Goal: Information Seeking & Learning: Compare options

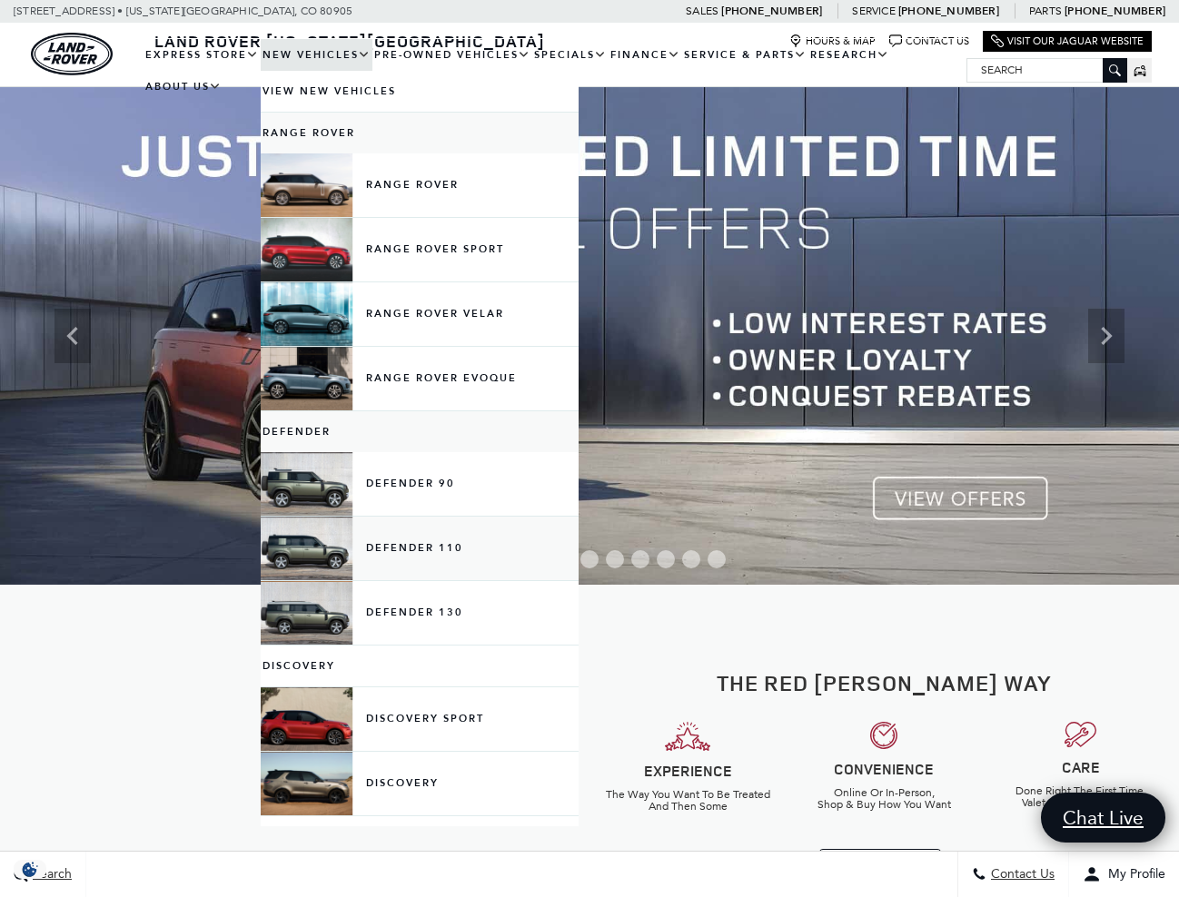
click at [394, 568] on link "Defender 110" at bounding box center [420, 549] width 318 height 64
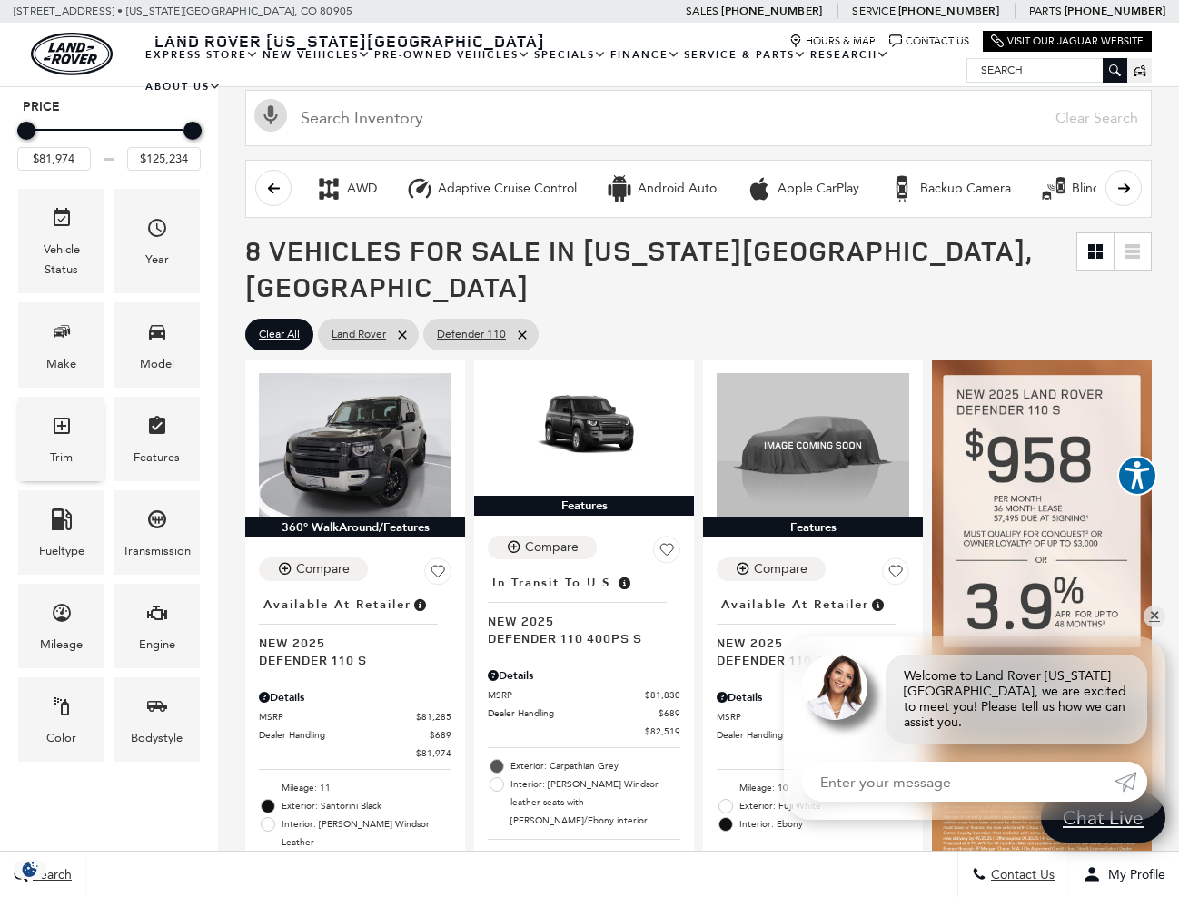
scroll to position [110, 0]
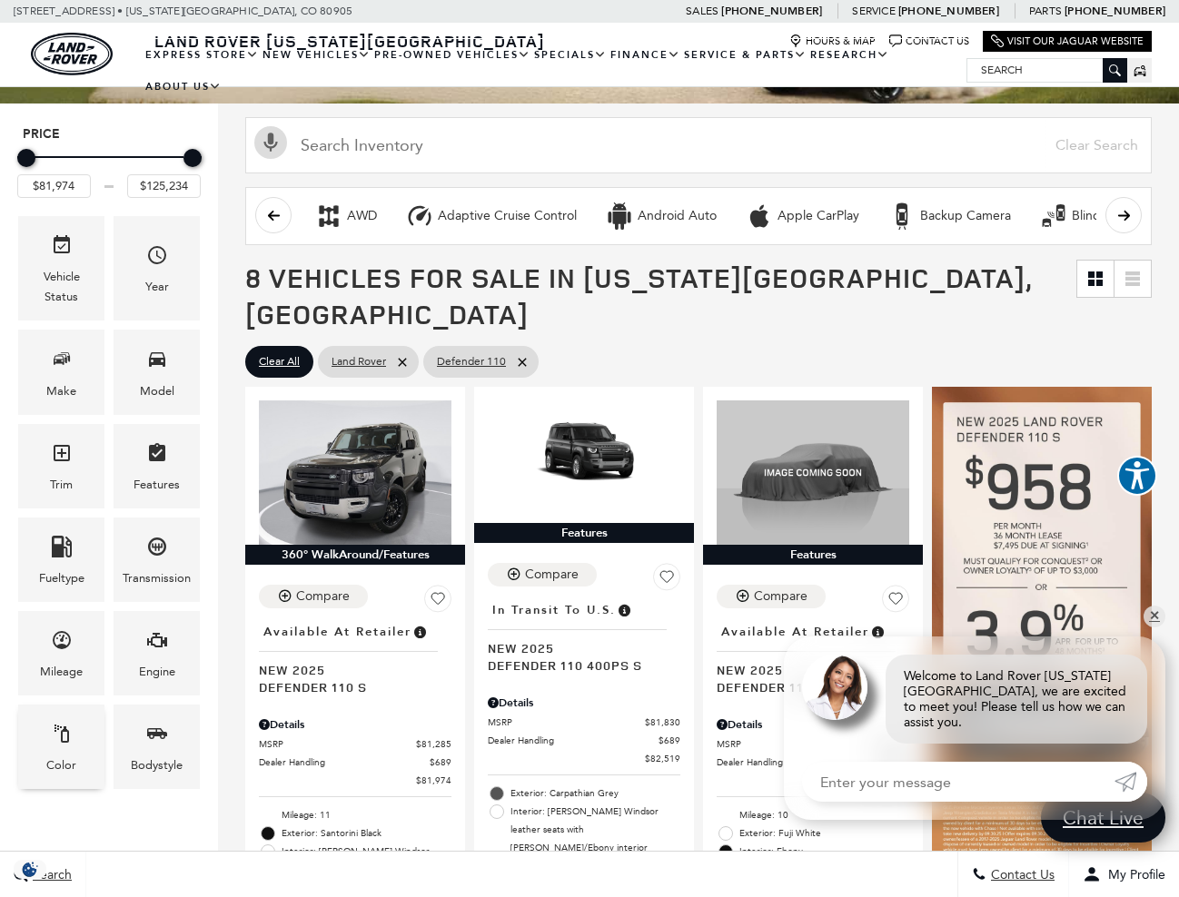
click at [59, 765] on div "Color" at bounding box center [61, 765] width 30 height 20
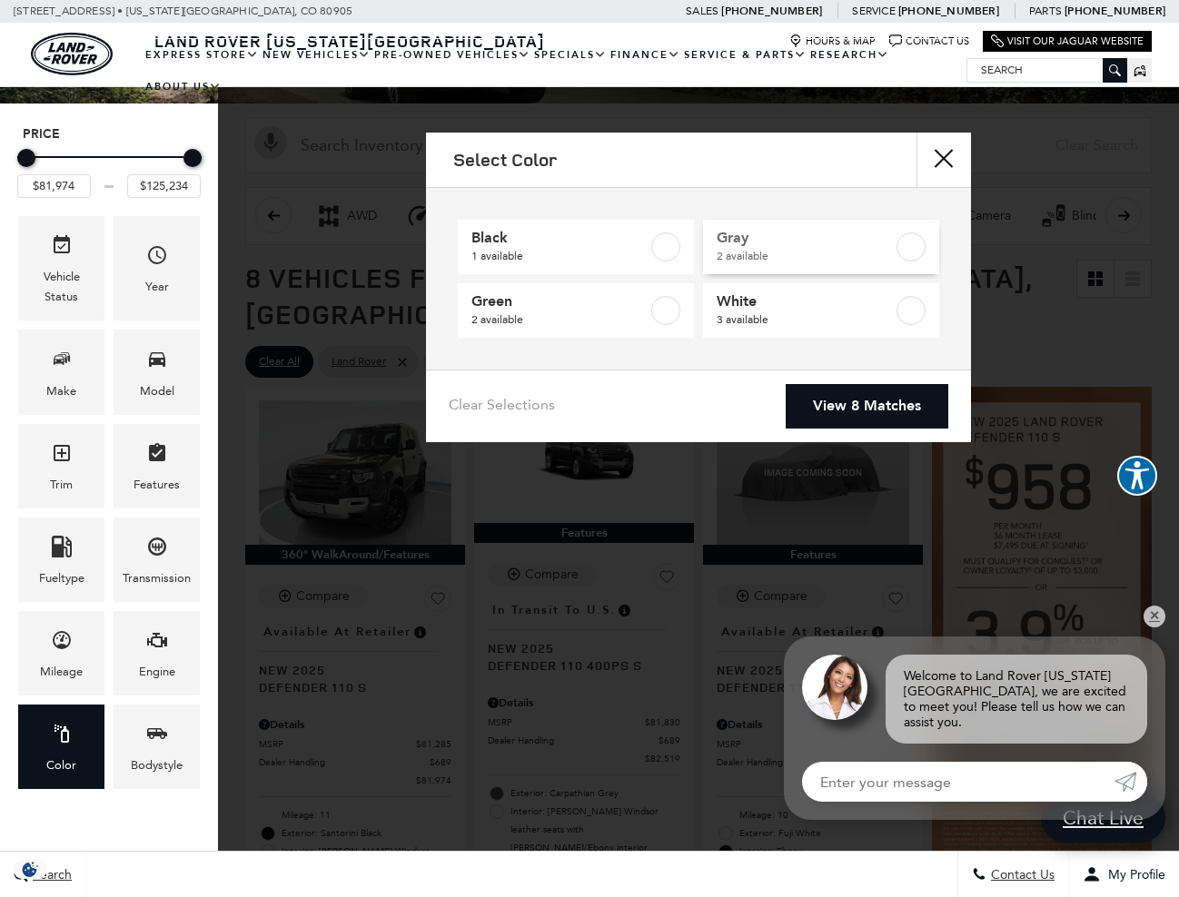
click at [908, 249] on label at bounding box center [910, 246] width 29 height 29
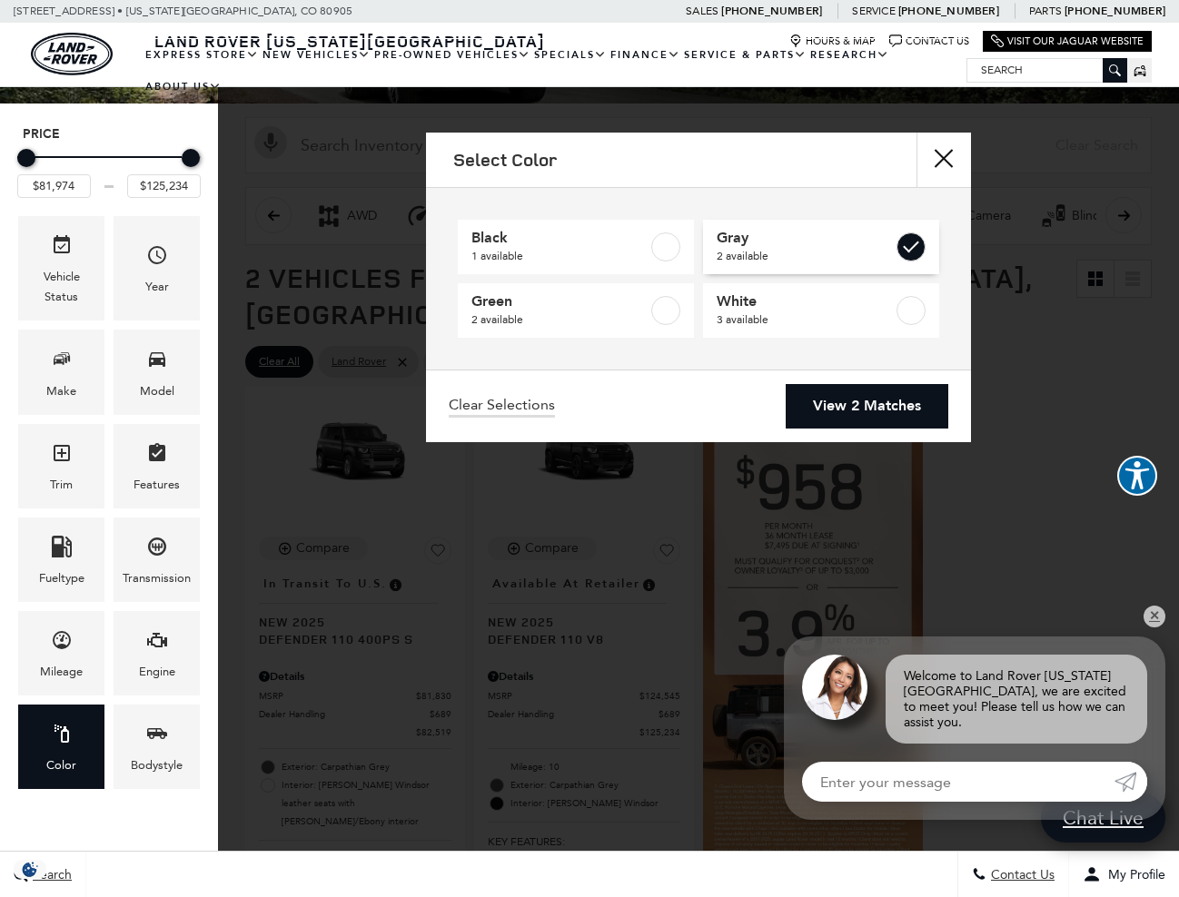
type input "$82,519"
checkbox input "true"
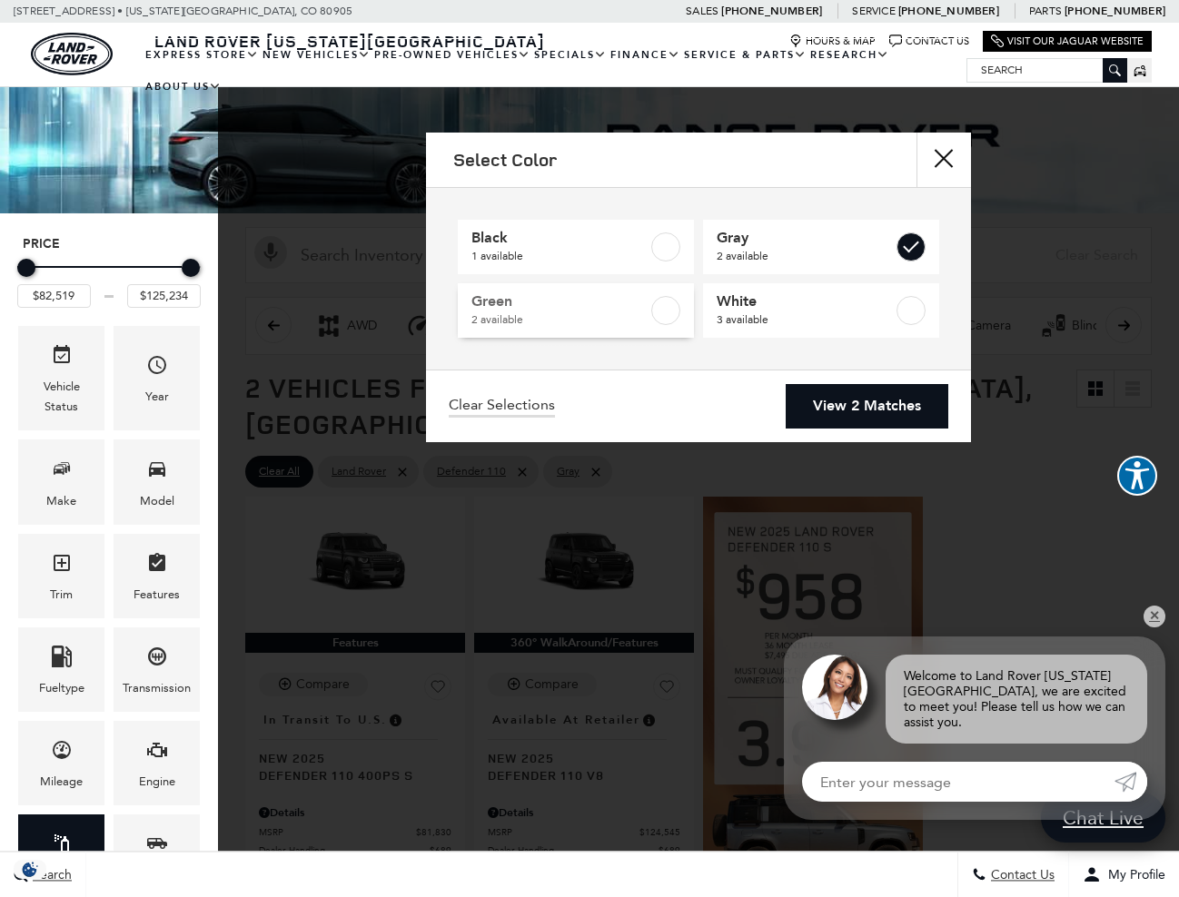
click at [676, 303] on label at bounding box center [665, 310] width 29 height 29
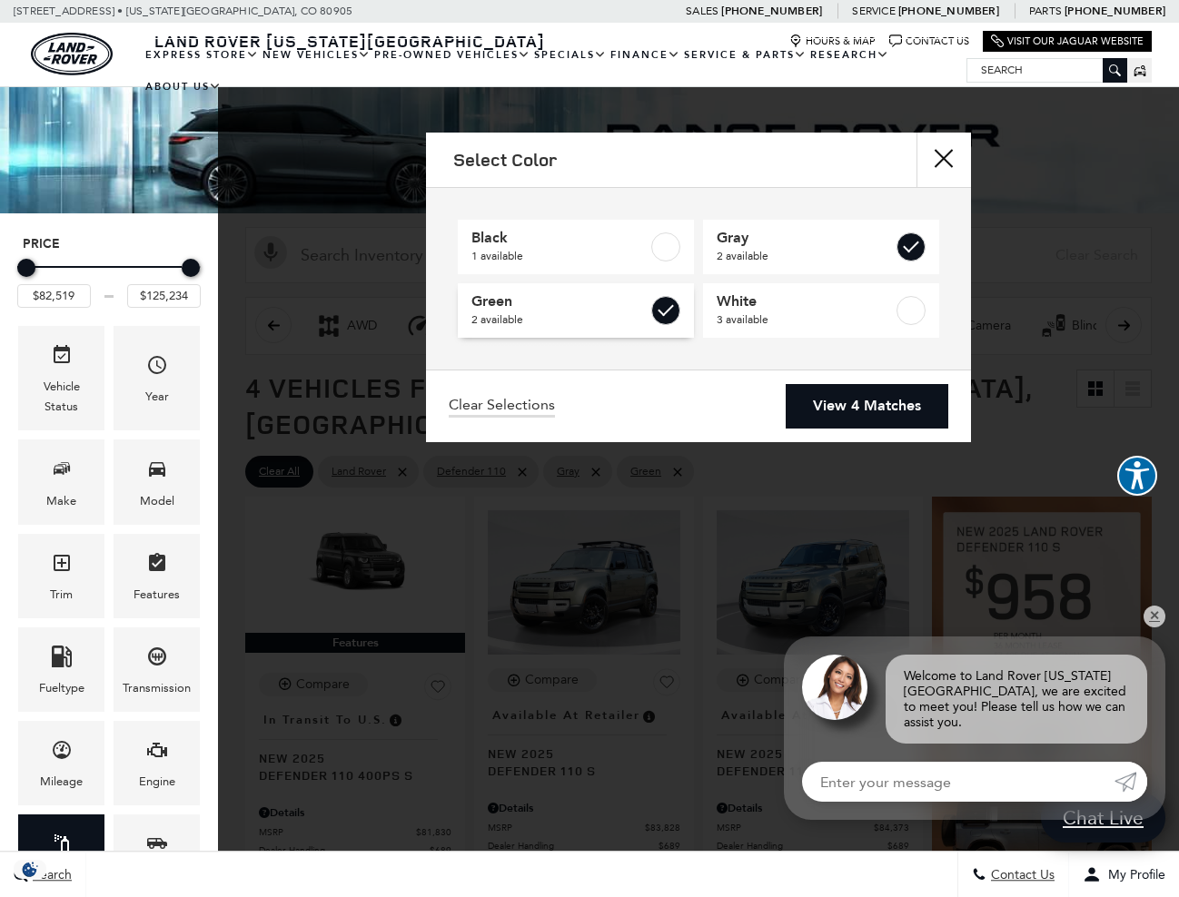
checkbox input "true"
click at [855, 406] on link "View 4 Matches" at bounding box center [866, 406] width 163 height 44
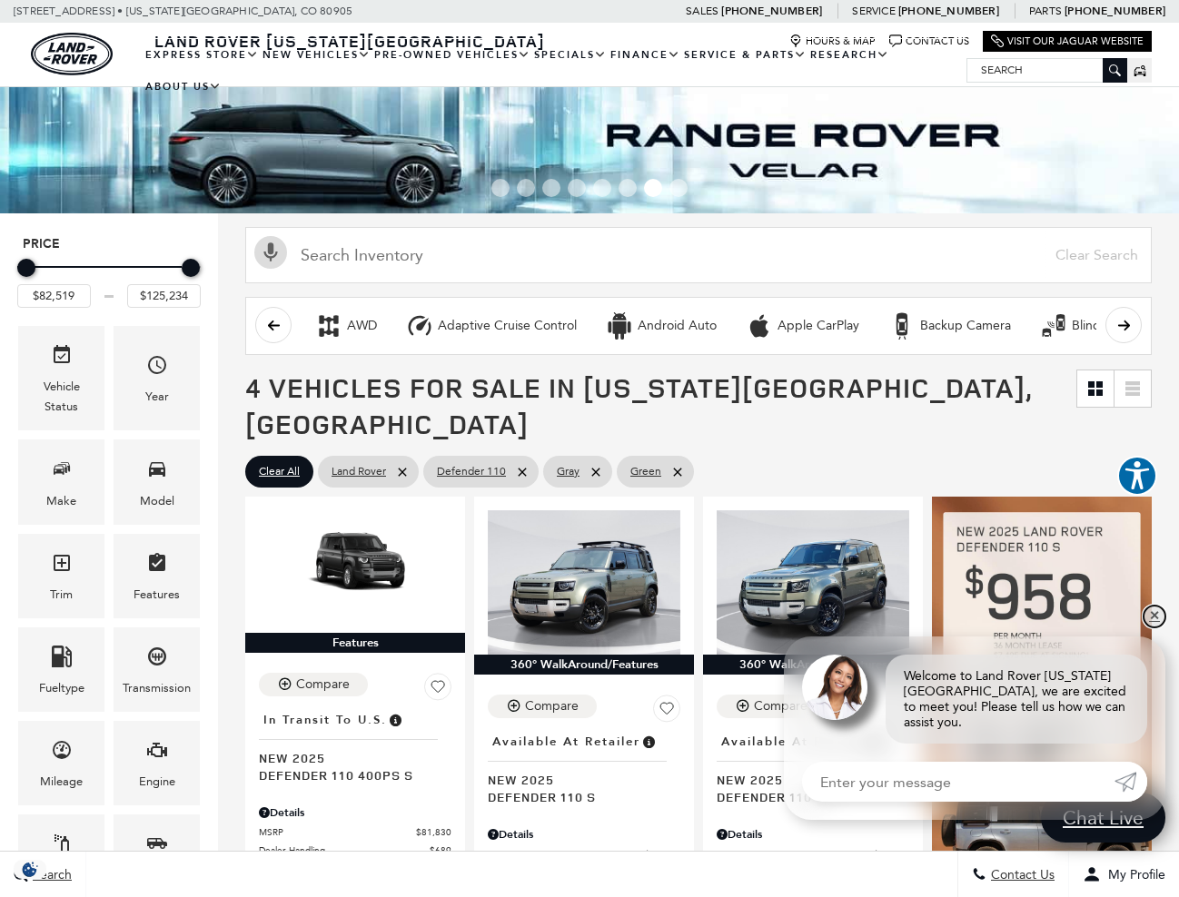
click at [1156, 627] on link "✕" at bounding box center [1154, 617] width 22 height 22
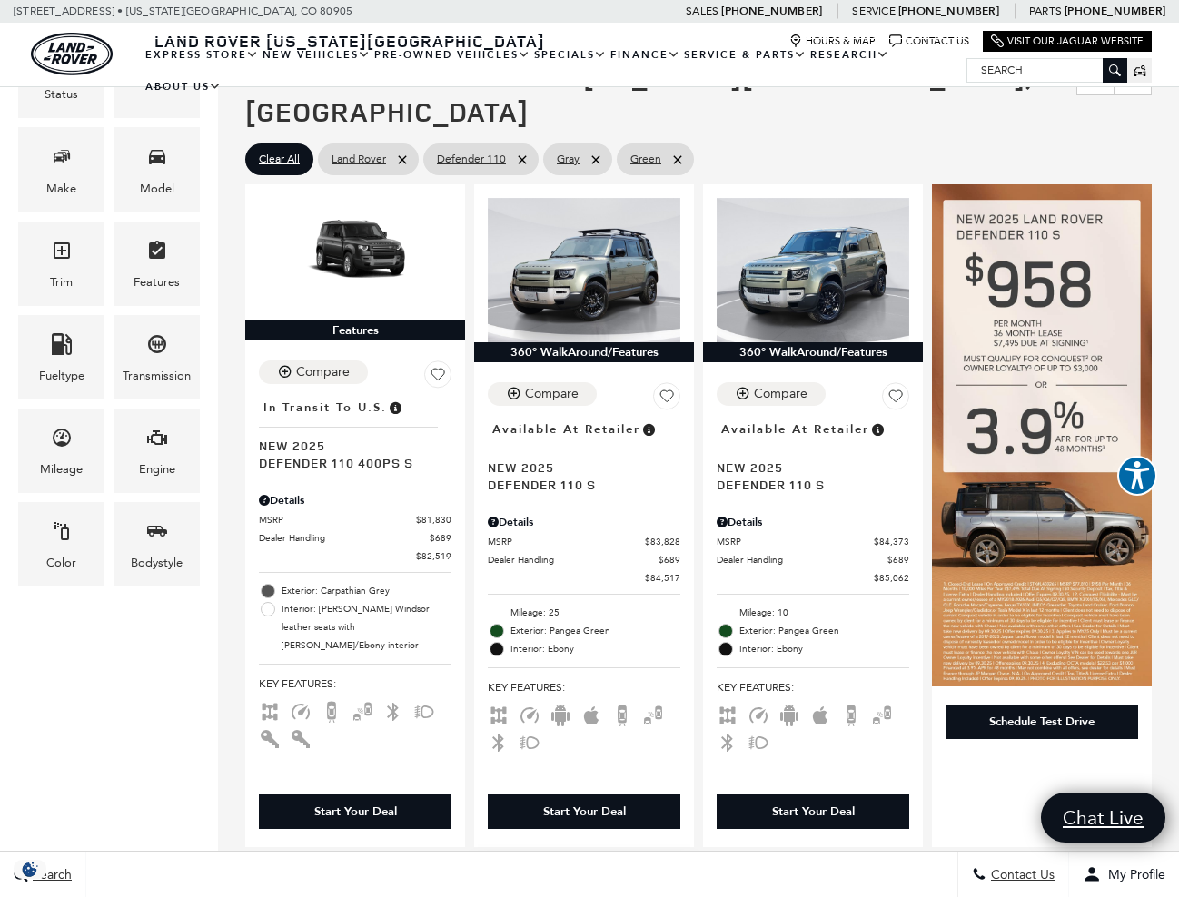
scroll to position [310, 0]
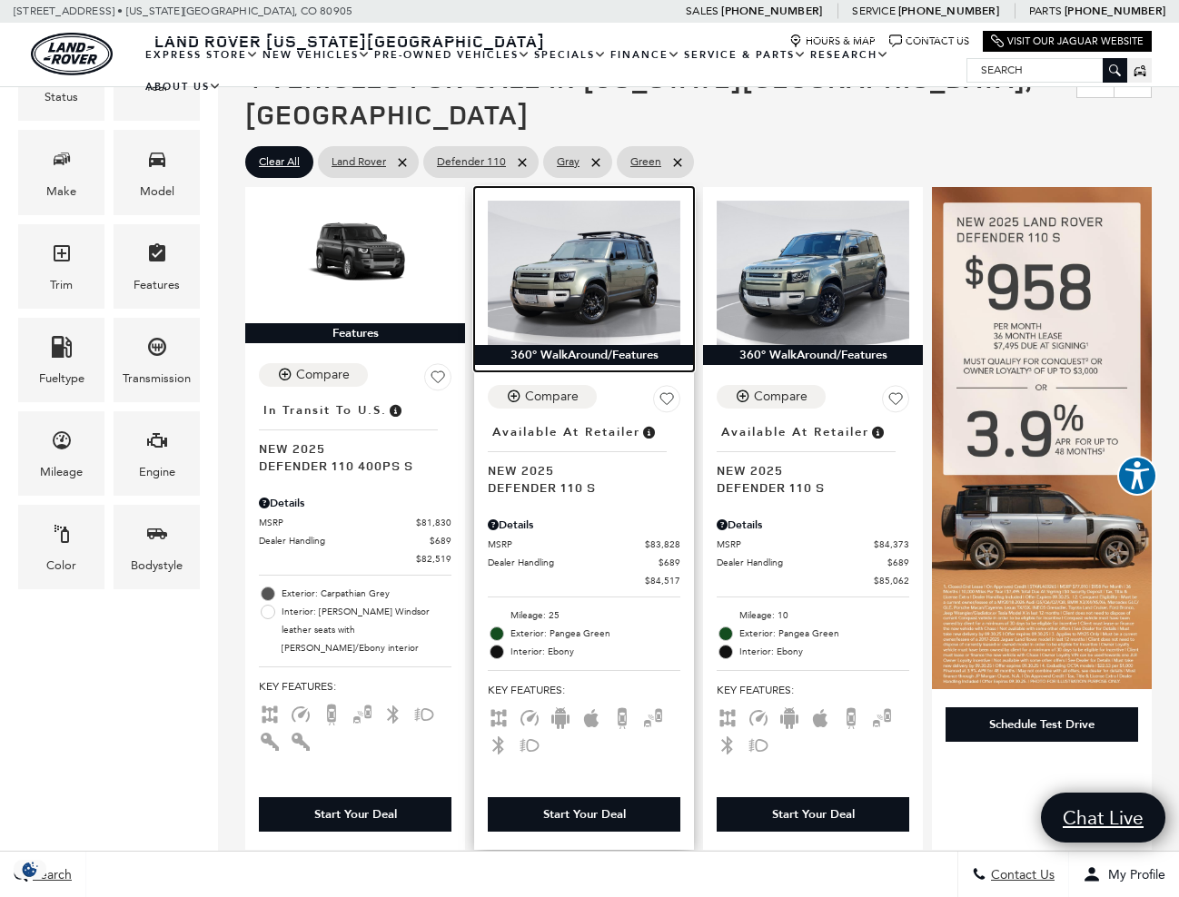
click at [601, 262] on img at bounding box center [584, 273] width 192 height 144
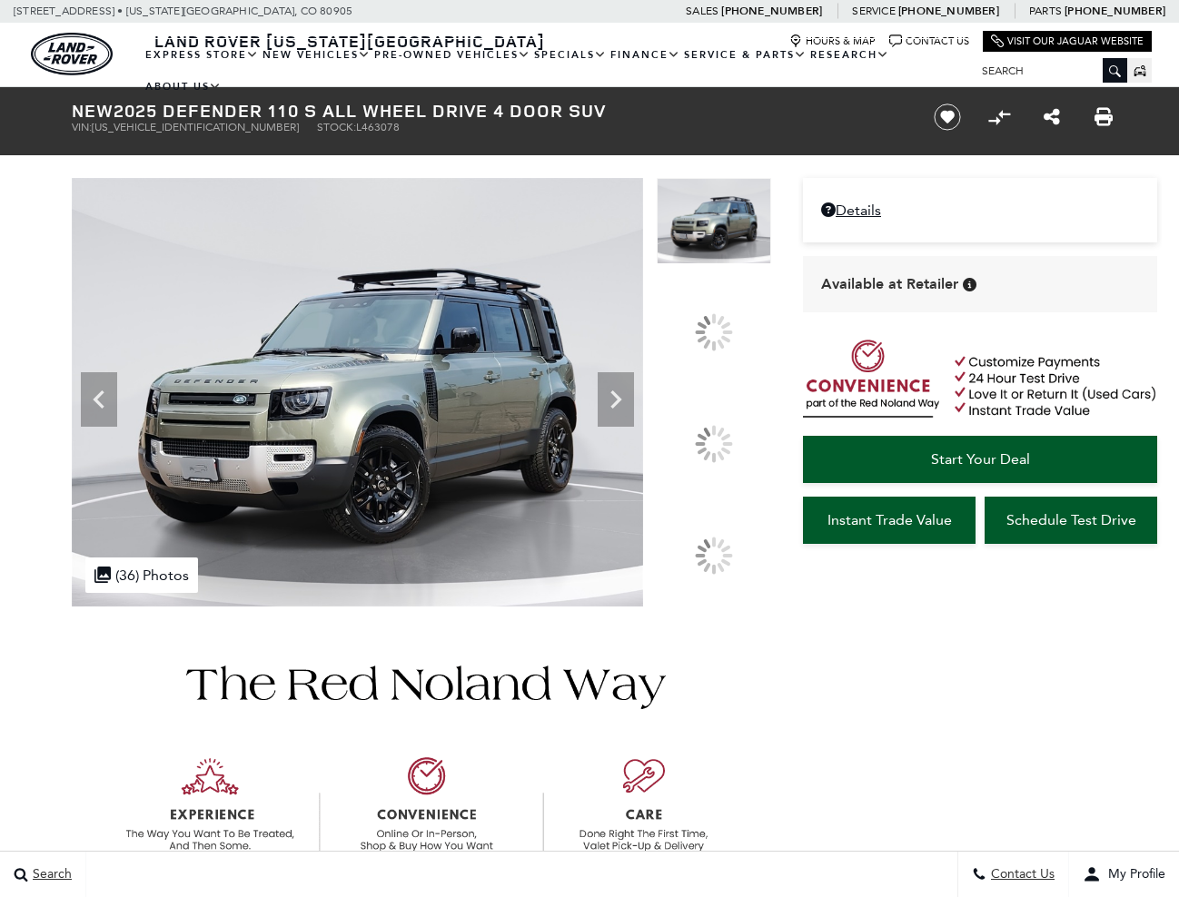
click at [731, 434] on div at bounding box center [713, 443] width 114 height 85
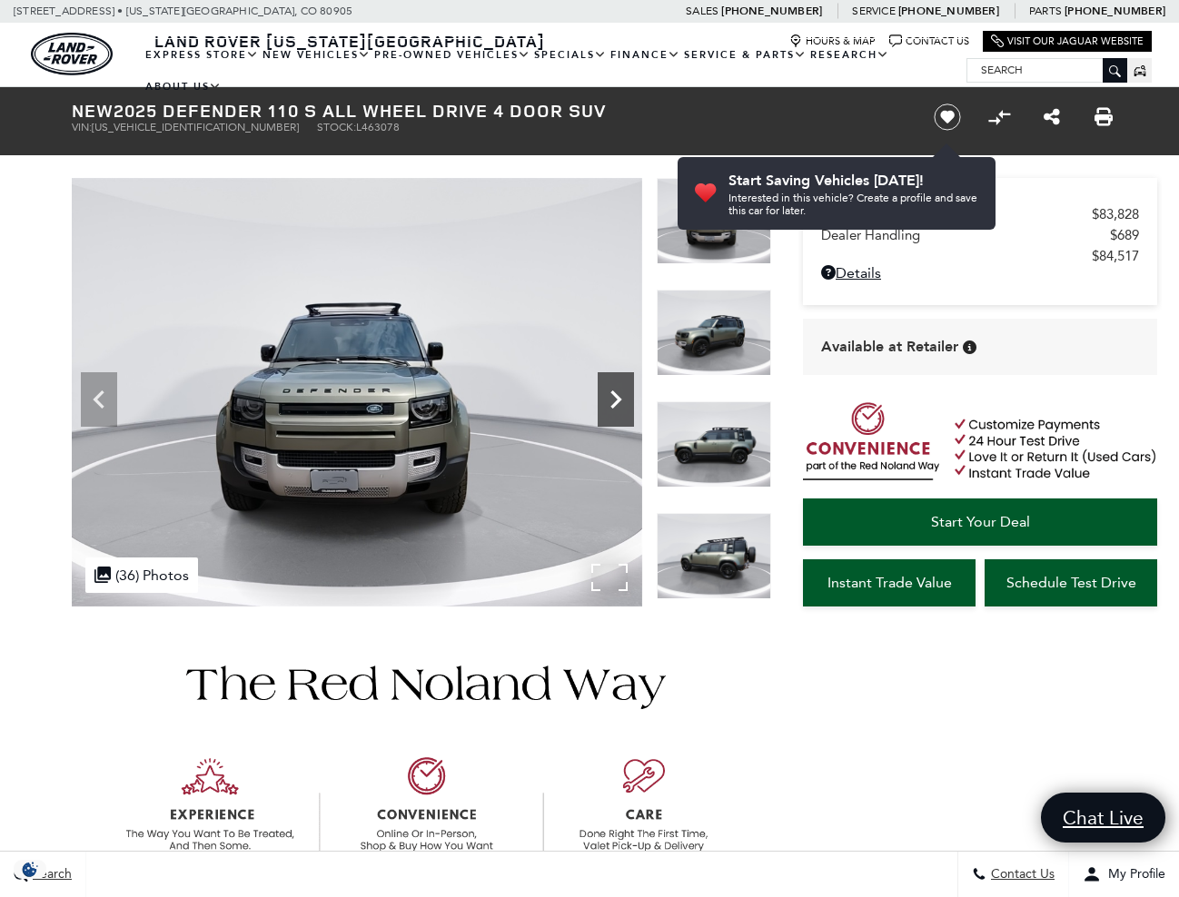
click at [627, 407] on icon "Next" at bounding box center [615, 399] width 36 height 36
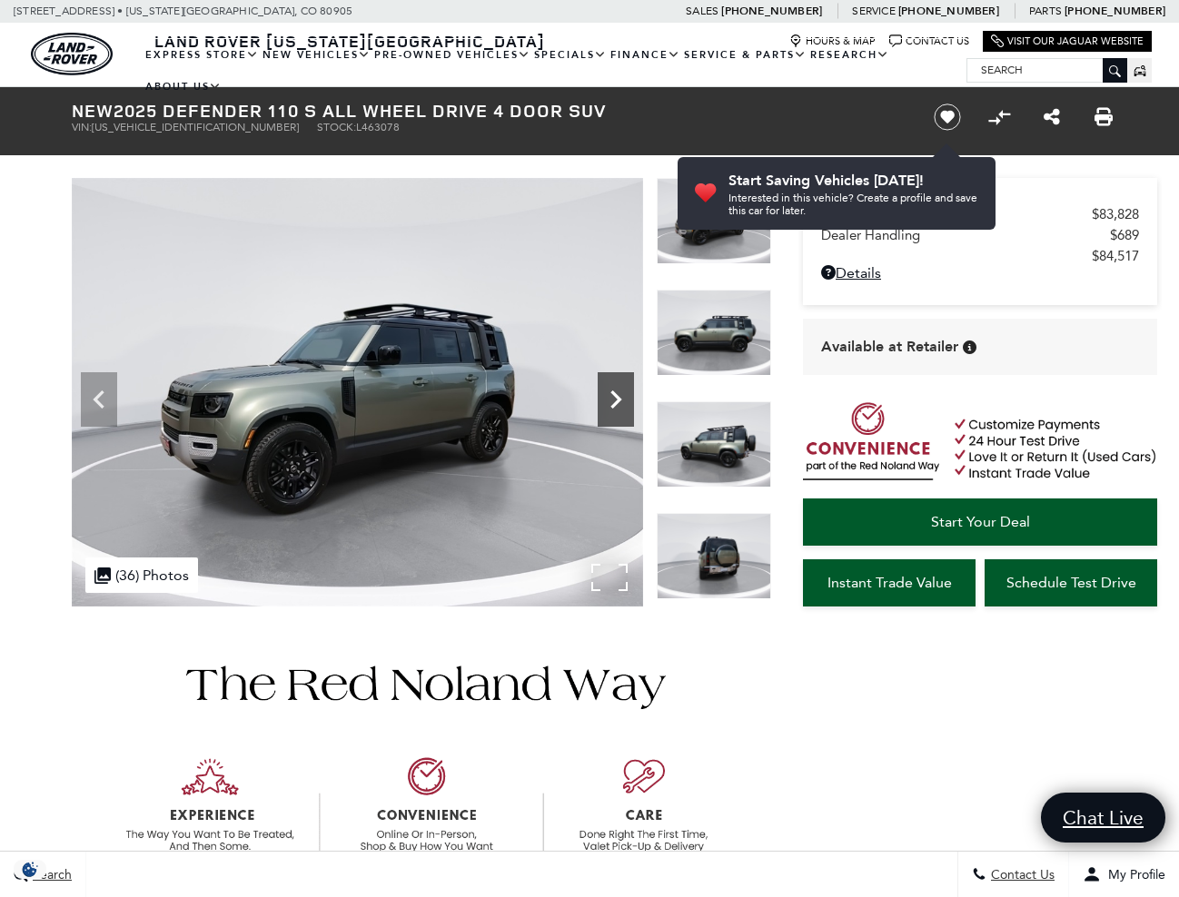
click at [627, 407] on icon "Next" at bounding box center [615, 399] width 36 height 36
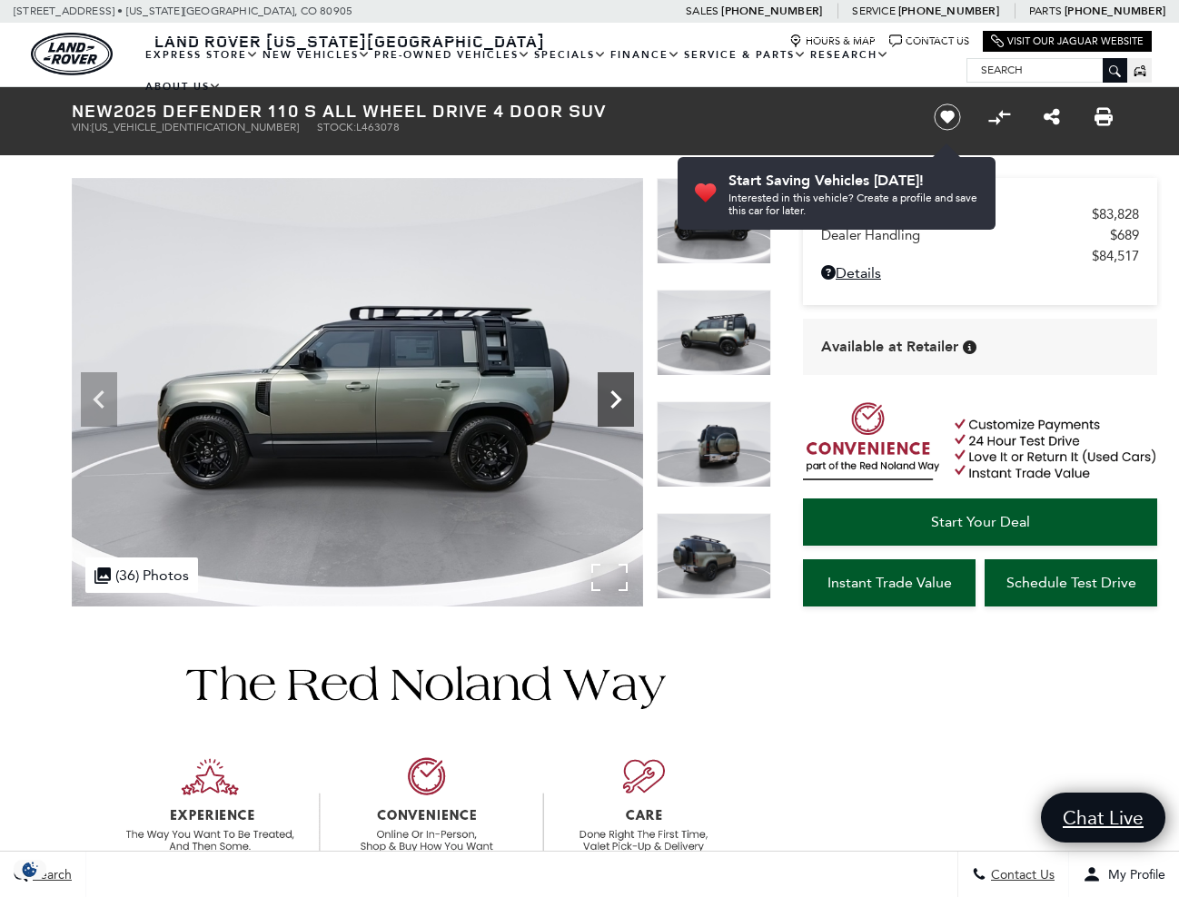
click at [627, 407] on icon "Next" at bounding box center [615, 399] width 36 height 36
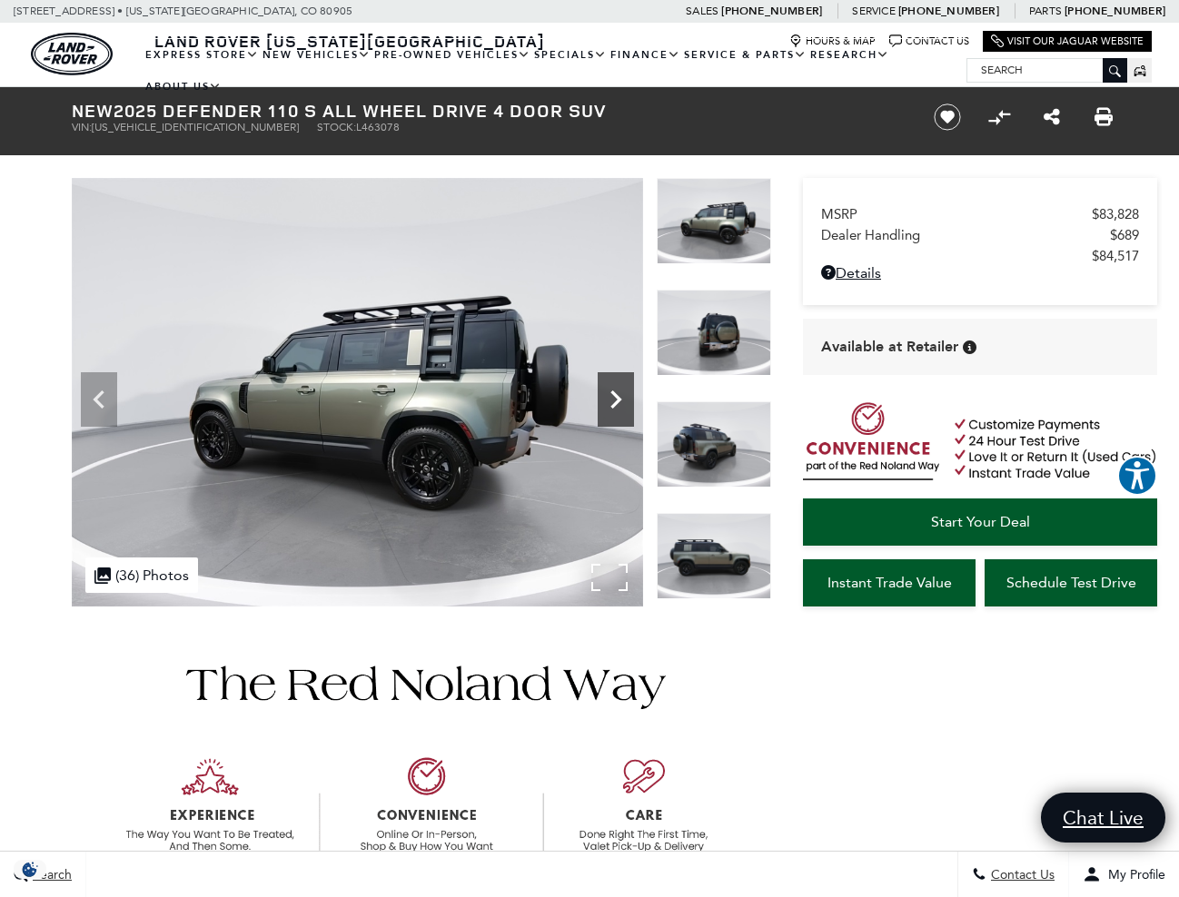
click at [627, 407] on icon "Next" at bounding box center [615, 399] width 36 height 36
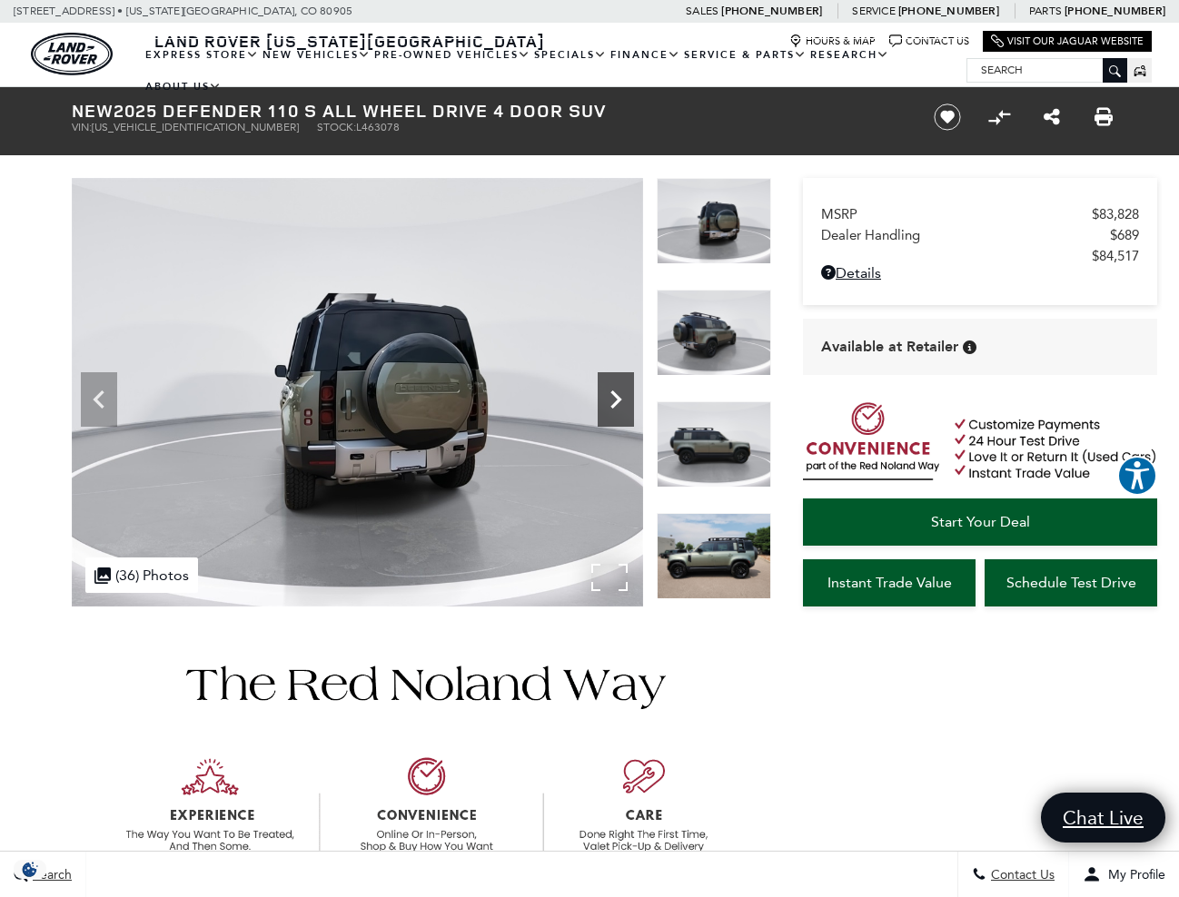
click at [627, 407] on icon "Next" at bounding box center [615, 399] width 36 height 36
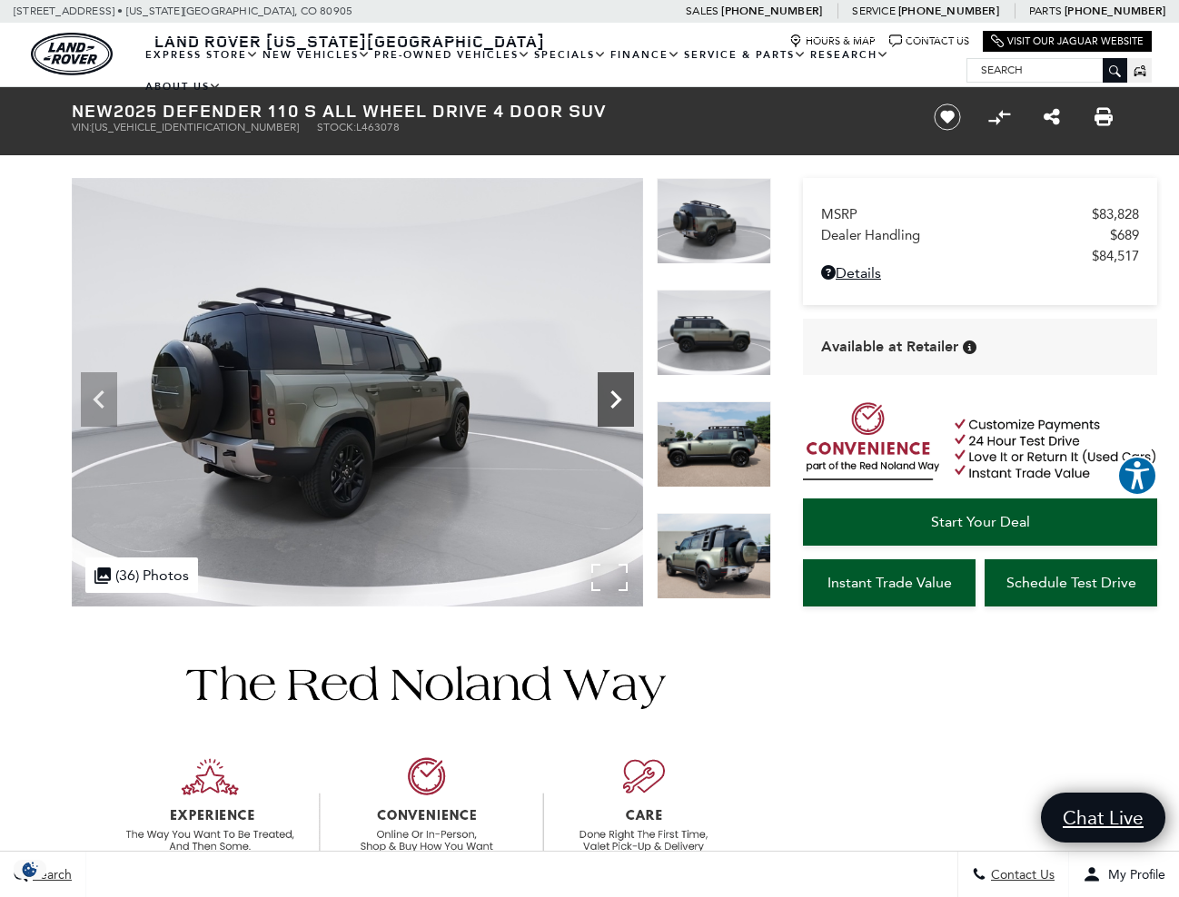
click at [627, 407] on icon "Next" at bounding box center [615, 399] width 36 height 36
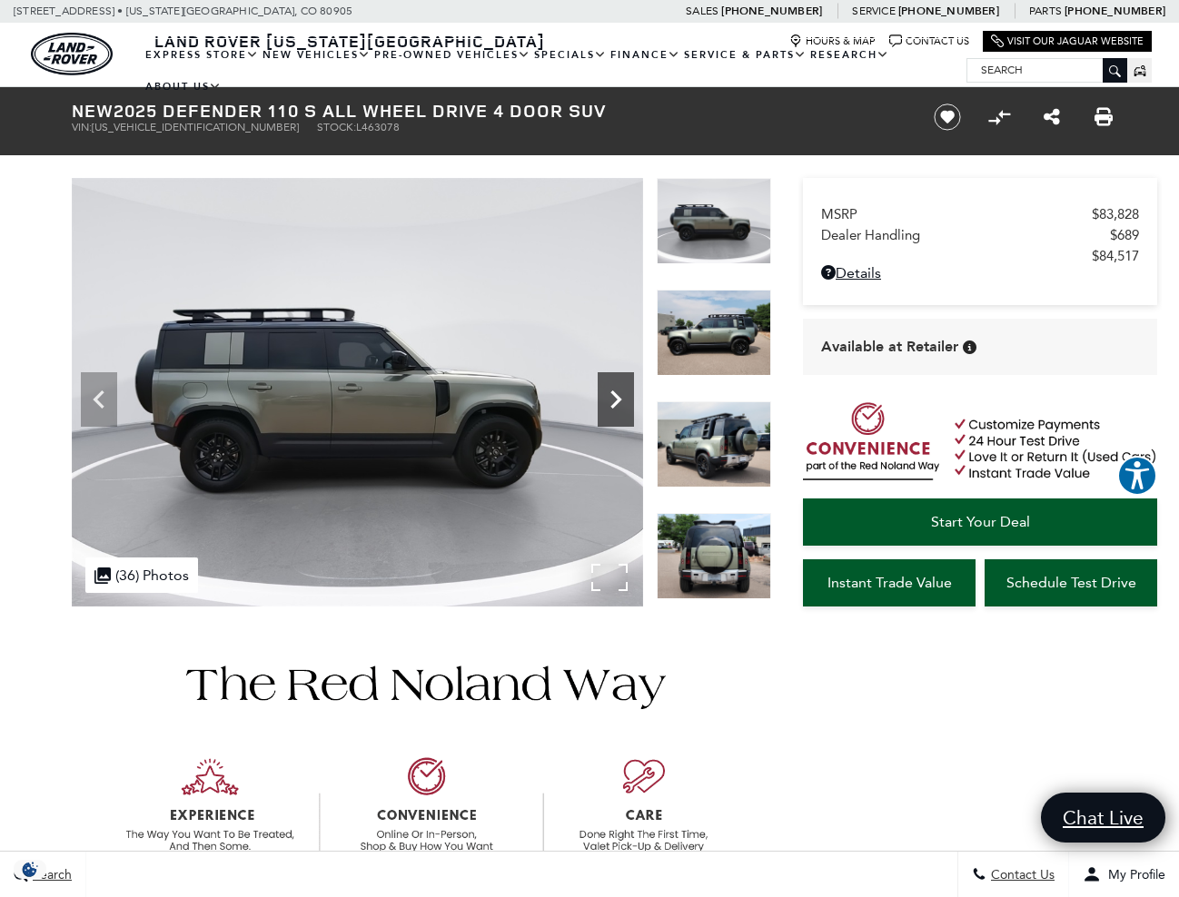
click at [627, 407] on icon "Next" at bounding box center [615, 399] width 36 height 36
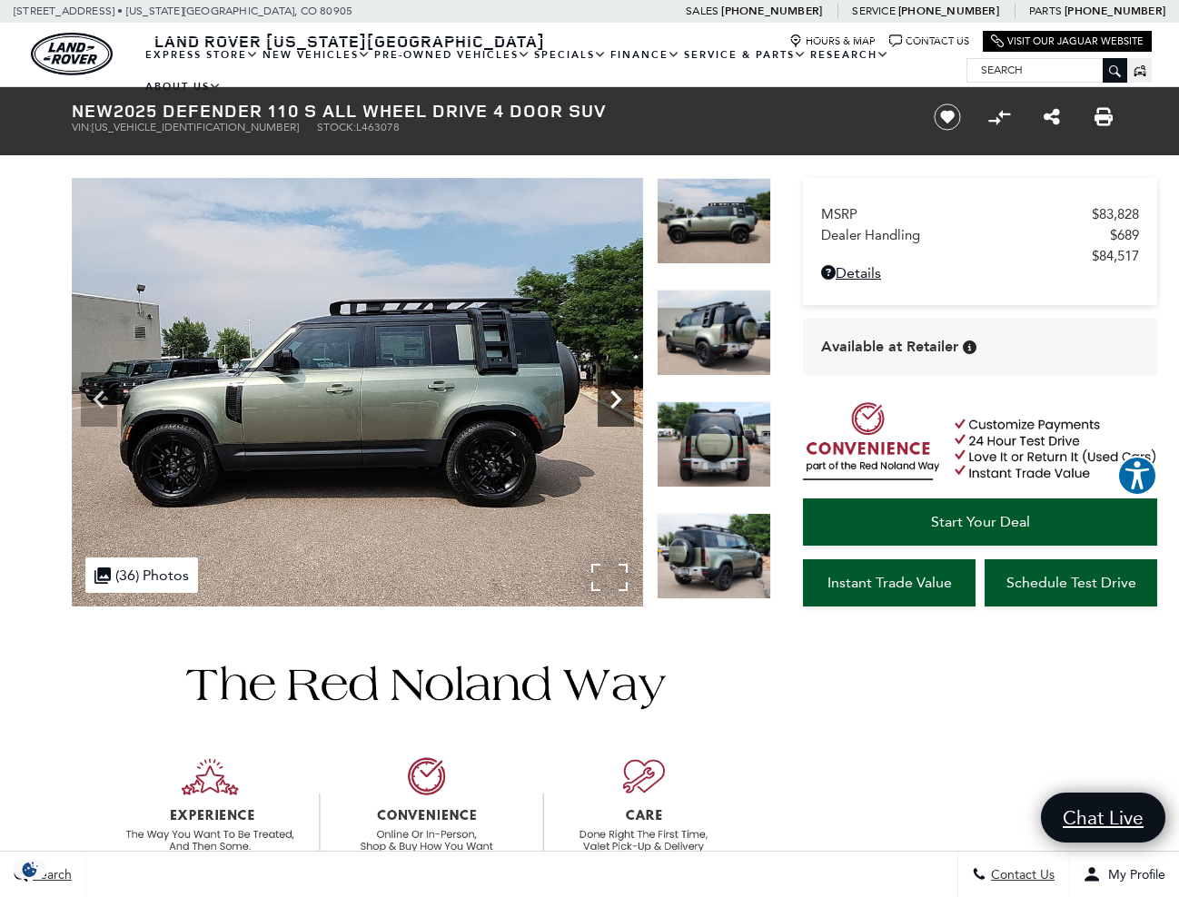
click at [627, 407] on icon "Next" at bounding box center [615, 399] width 36 height 36
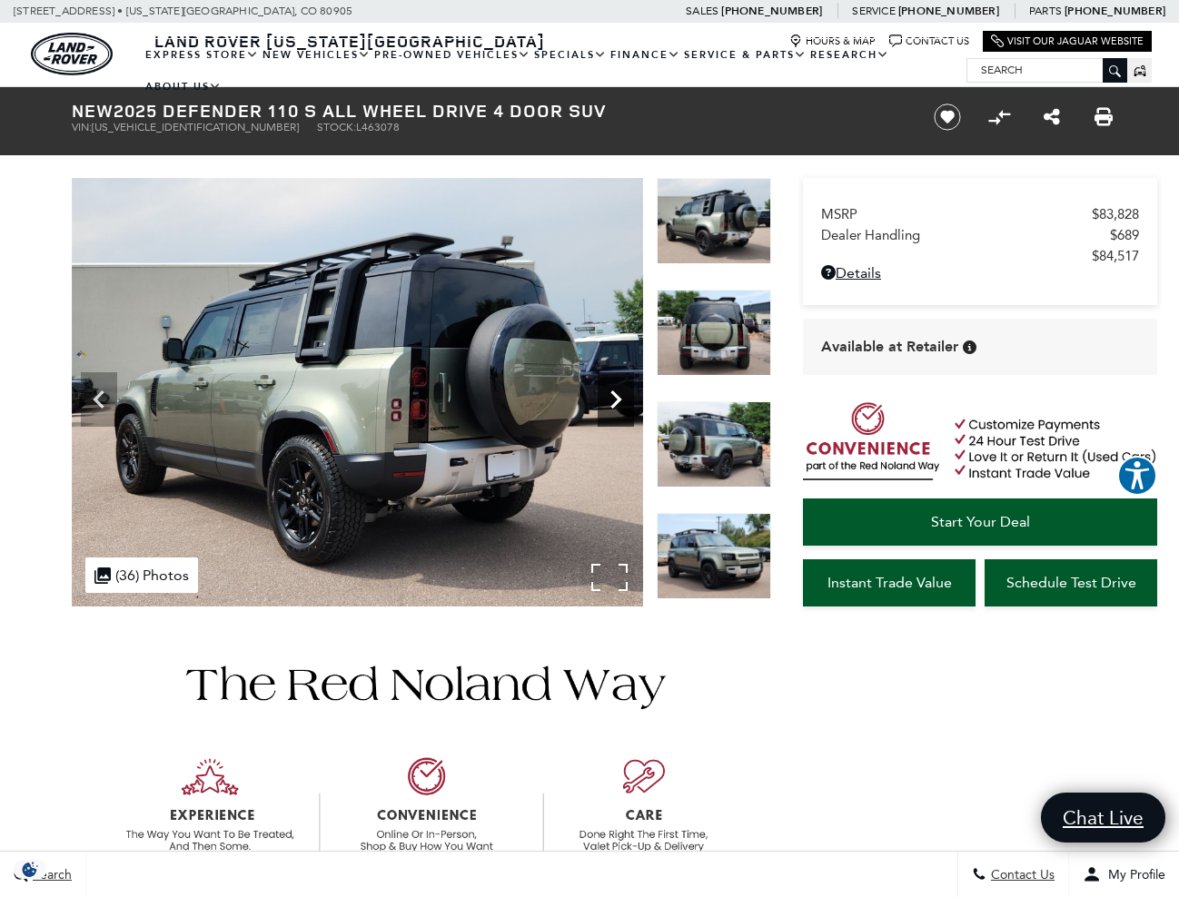
click at [627, 407] on icon "Next" at bounding box center [615, 399] width 36 height 36
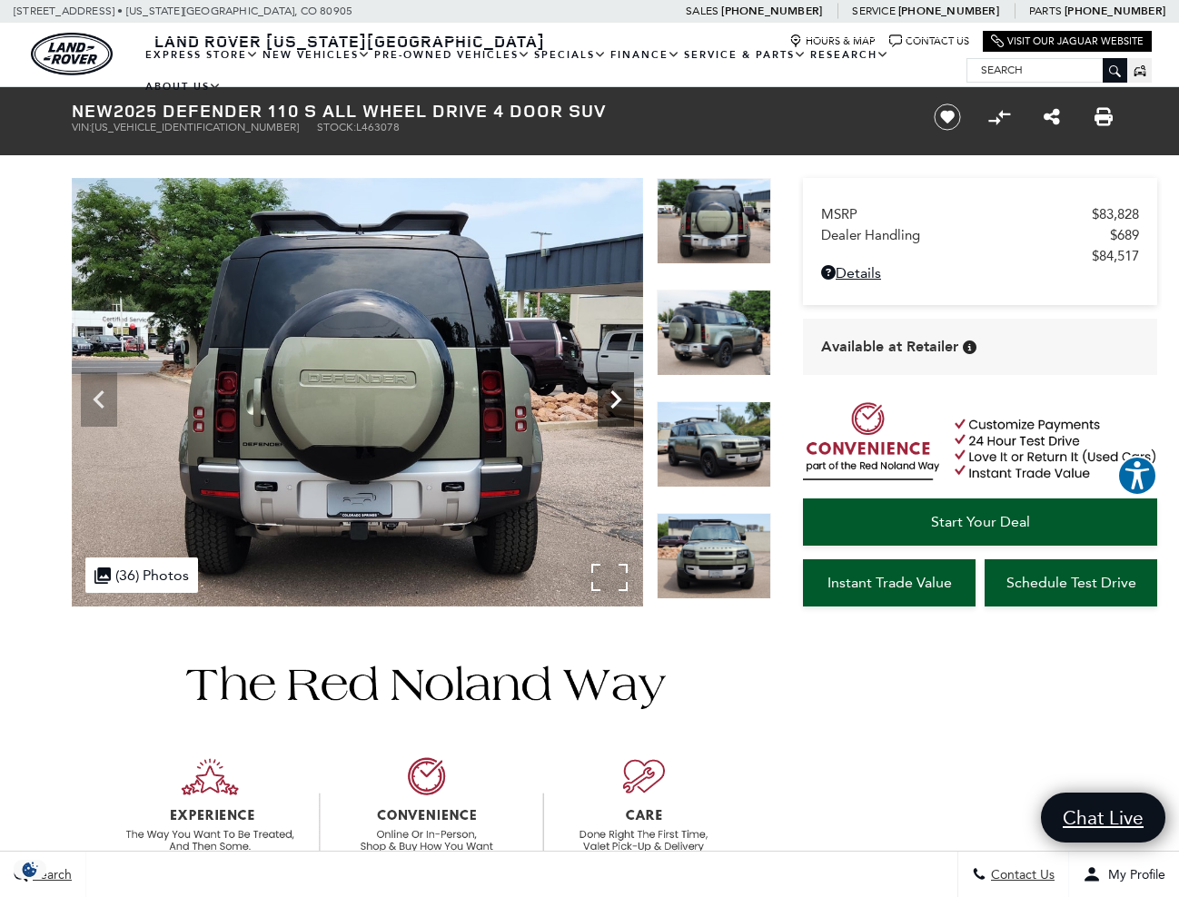
click at [627, 407] on icon "Next" at bounding box center [615, 399] width 36 height 36
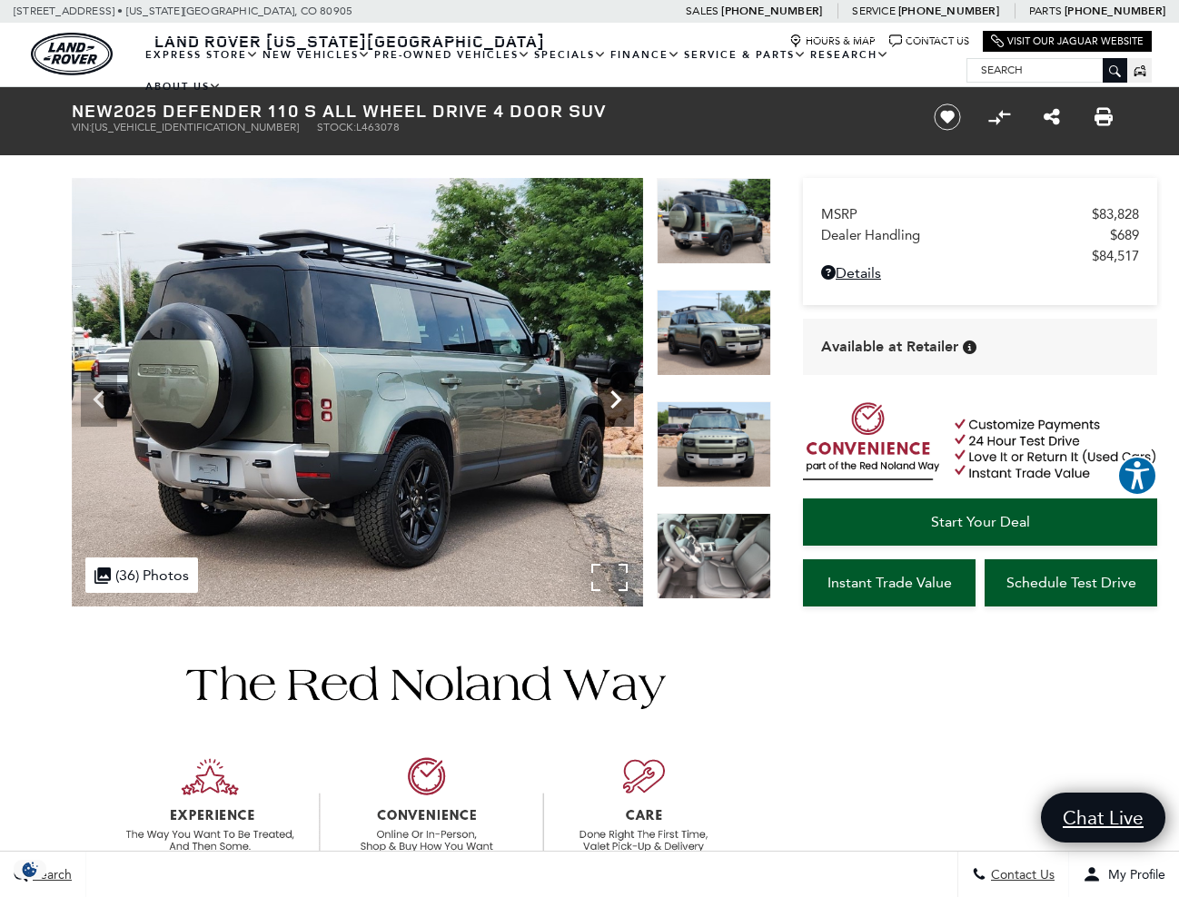
click at [627, 407] on icon "Next" at bounding box center [615, 399] width 36 height 36
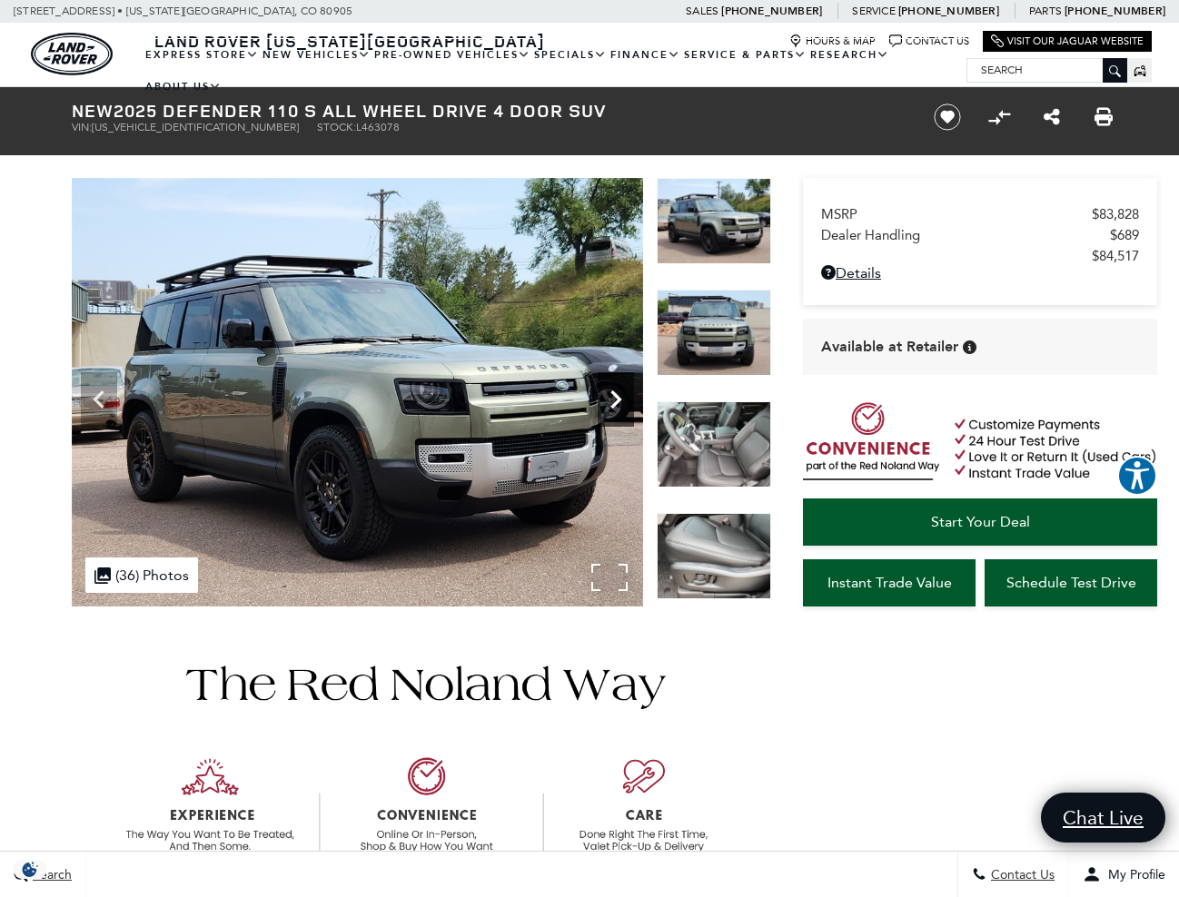
click at [627, 407] on icon "Next" at bounding box center [615, 399] width 36 height 36
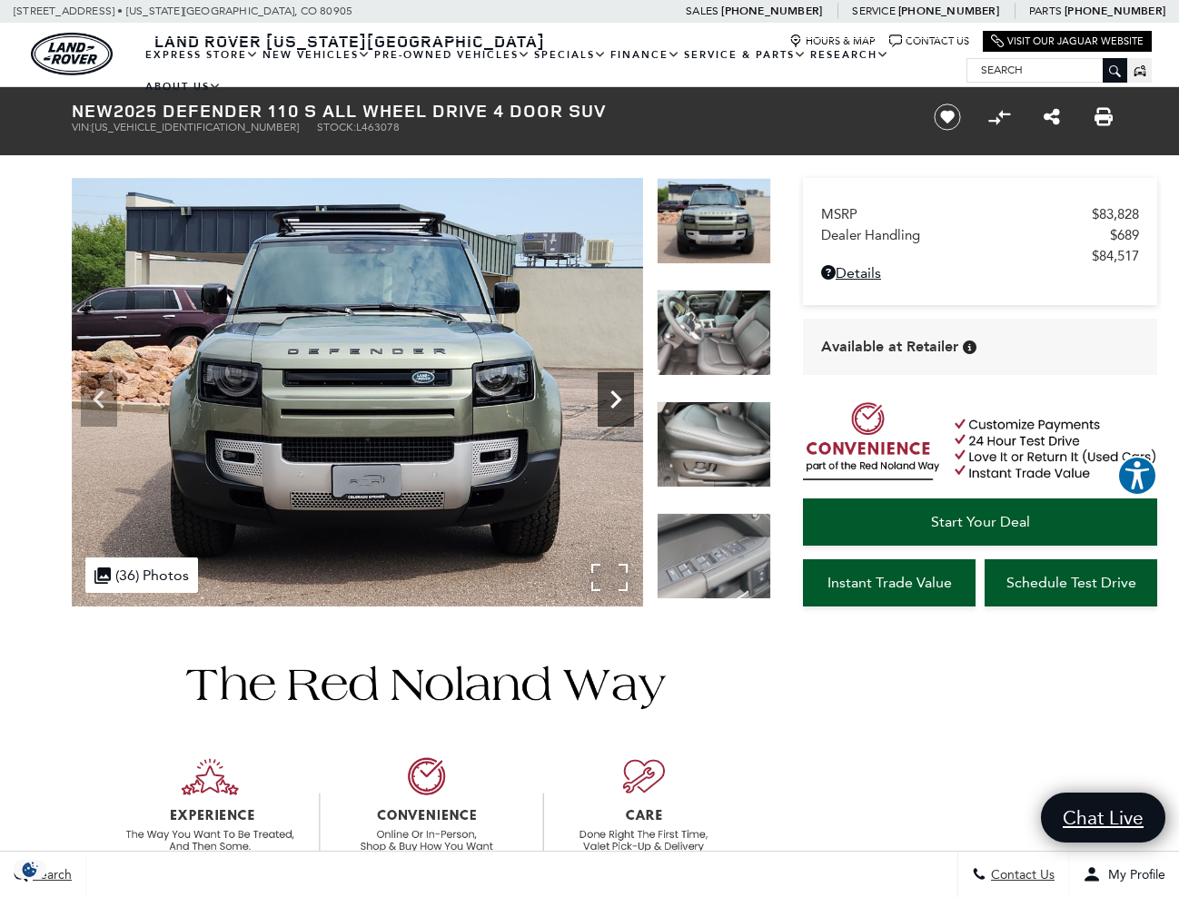
click at [627, 407] on icon "Next" at bounding box center [615, 399] width 36 height 36
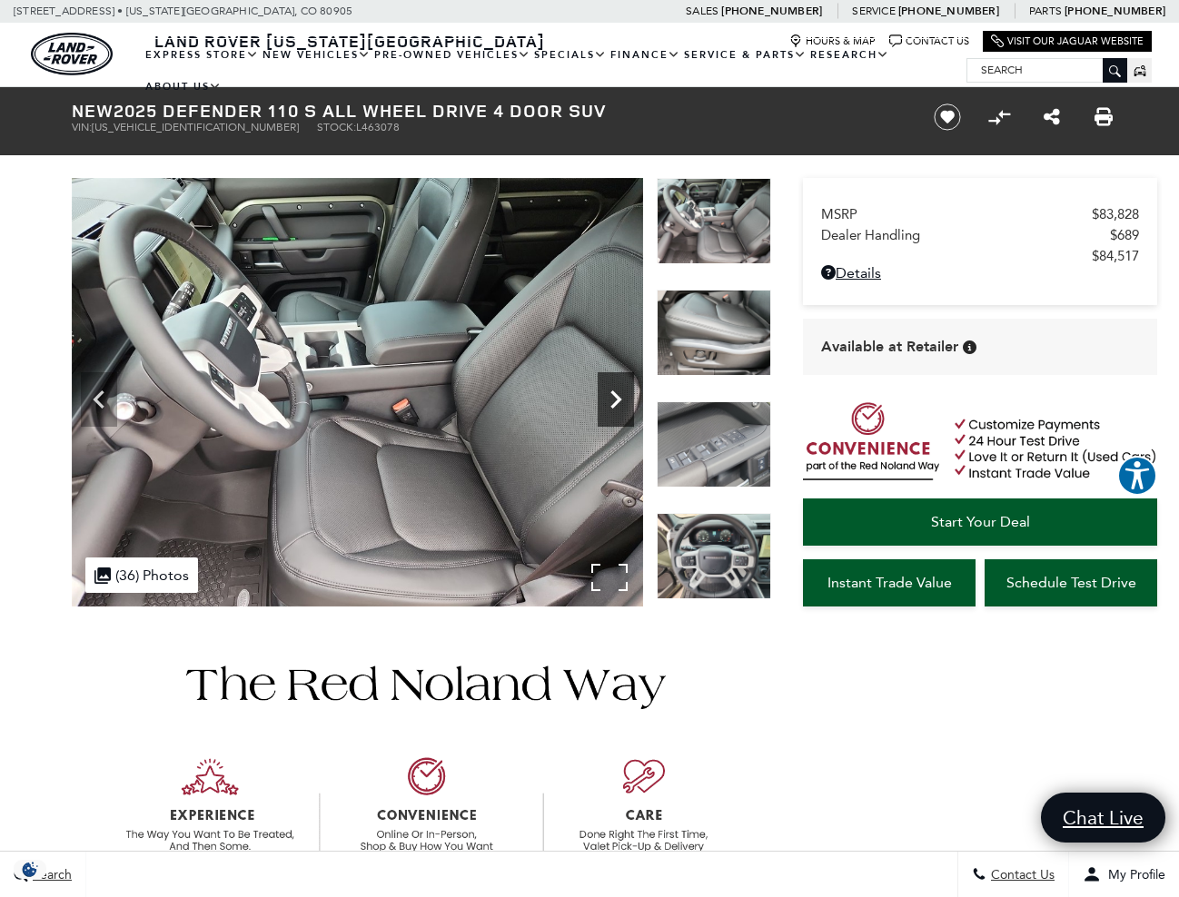
click at [627, 407] on icon "Next" at bounding box center [615, 399] width 36 height 36
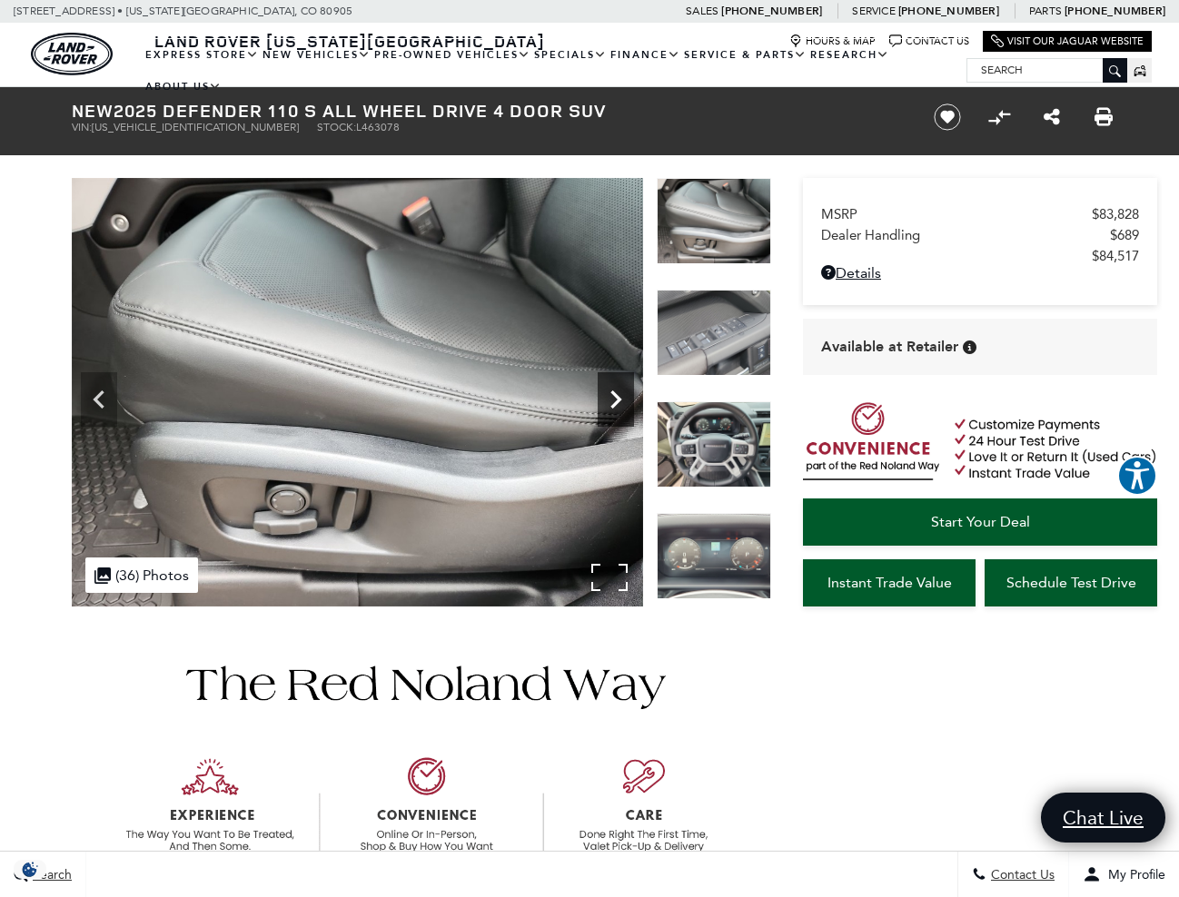
click at [627, 407] on icon "Next" at bounding box center [615, 399] width 36 height 36
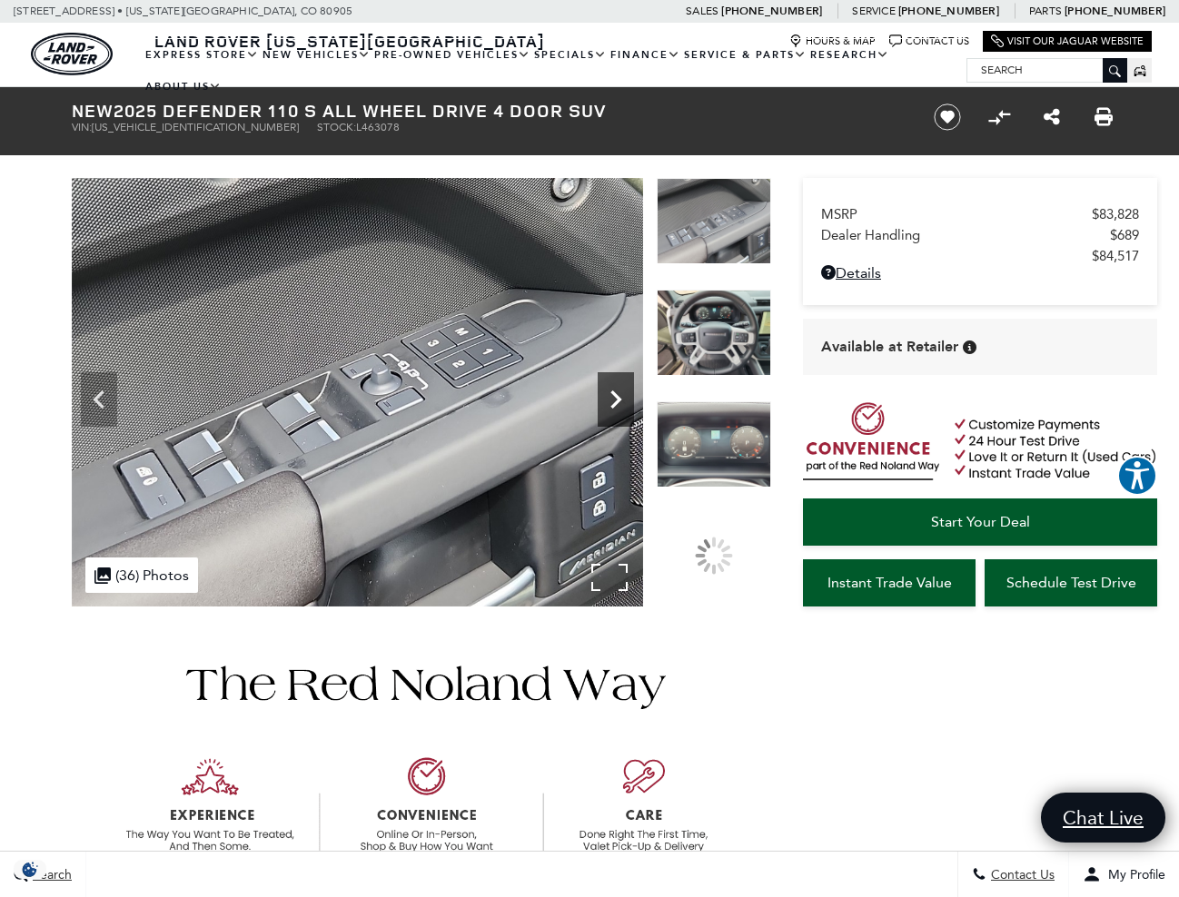
click at [627, 407] on icon "Next" at bounding box center [615, 399] width 36 height 36
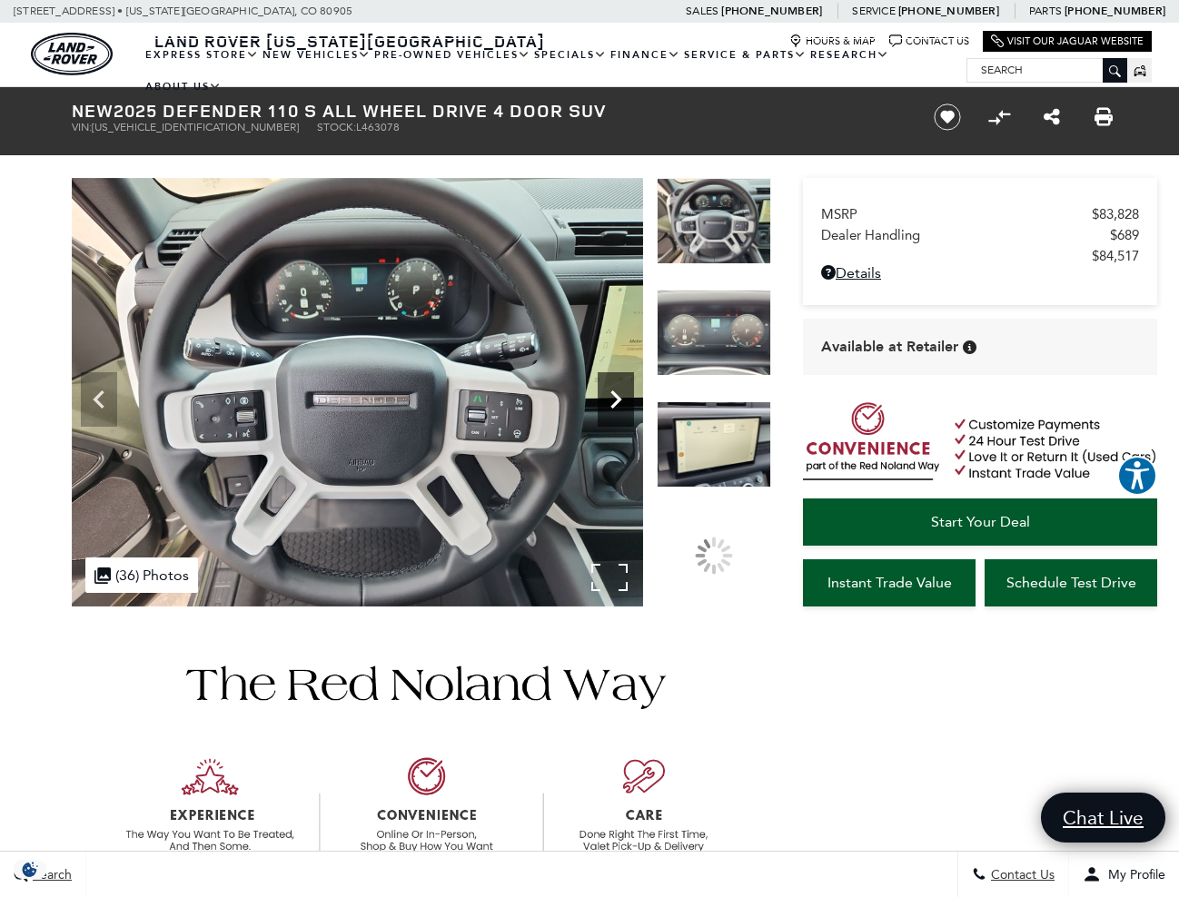
click at [627, 407] on icon "Next" at bounding box center [615, 399] width 36 height 36
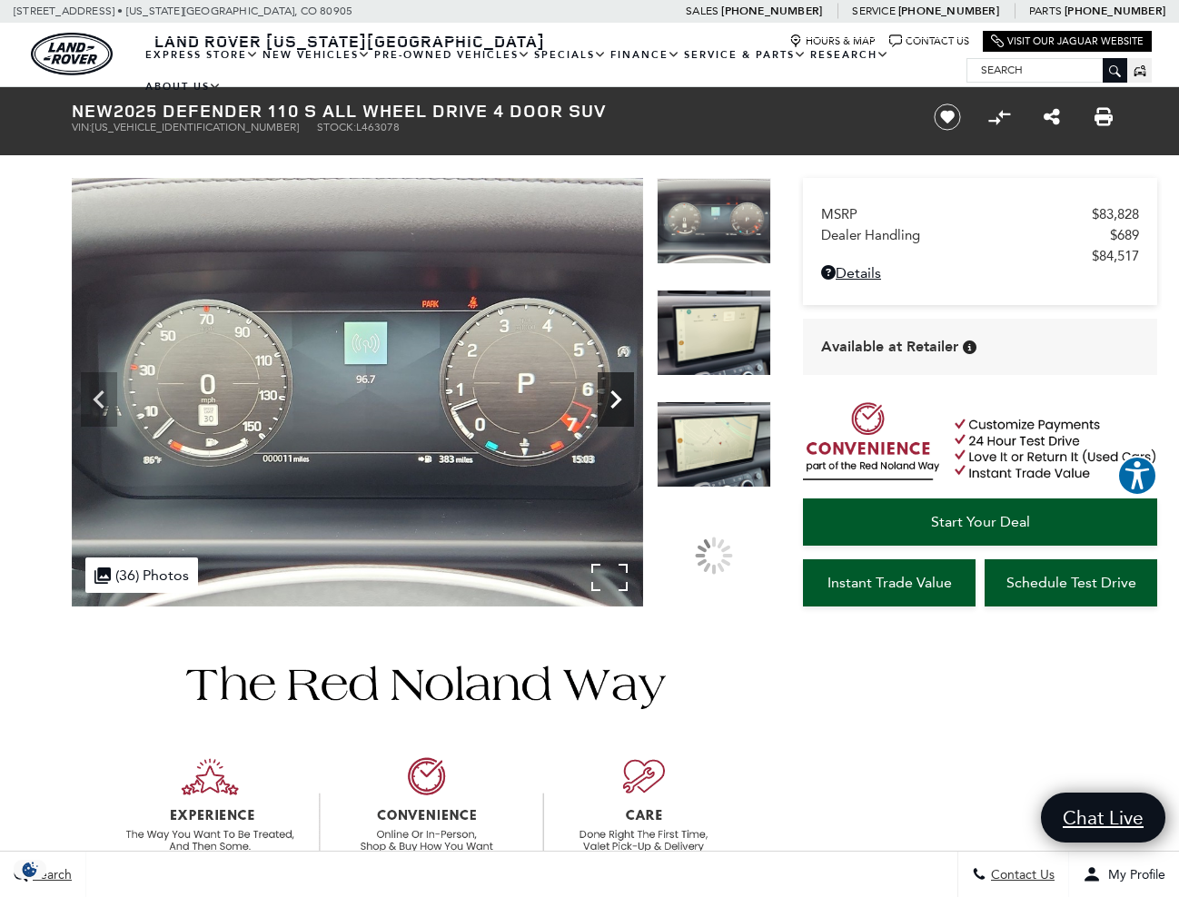
click at [627, 407] on icon "Next" at bounding box center [615, 399] width 36 height 36
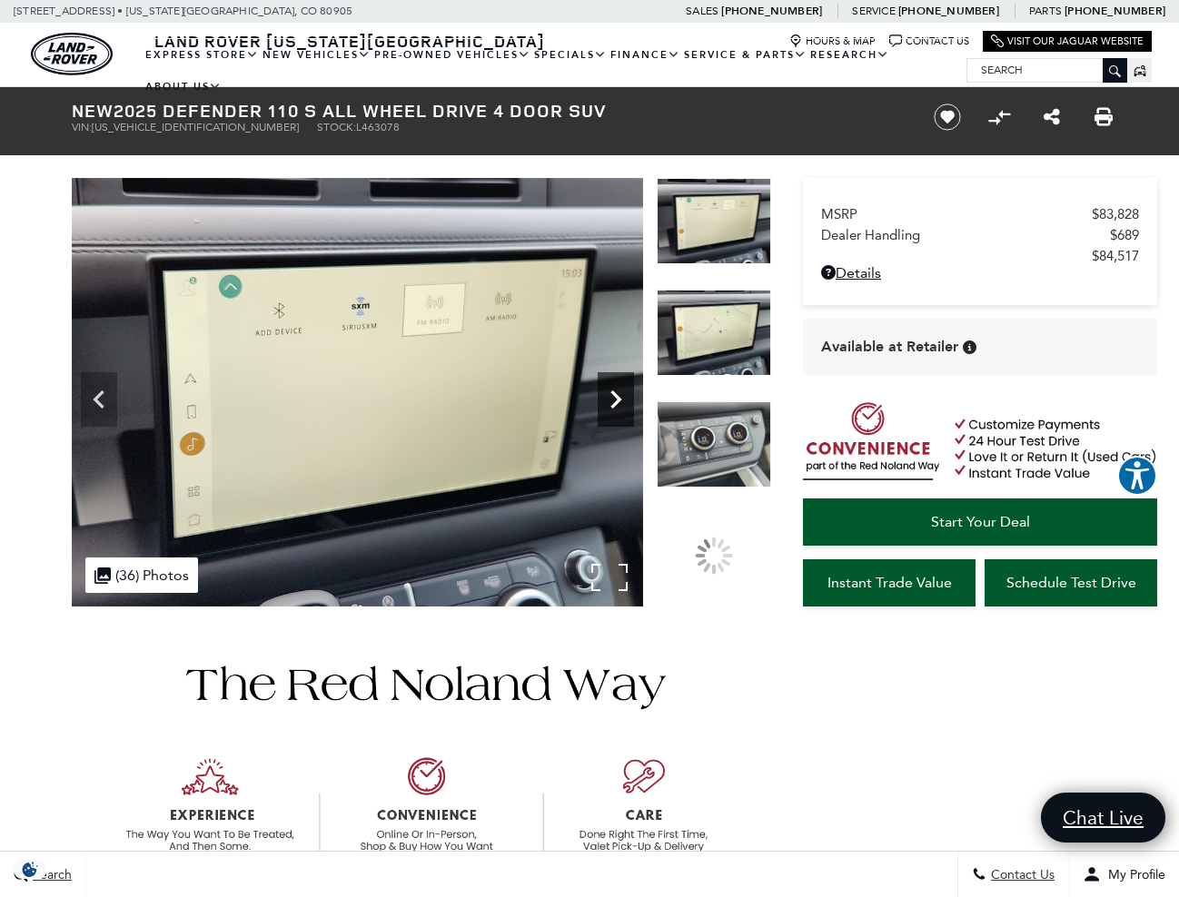
click at [627, 407] on icon "Next" at bounding box center [615, 399] width 36 height 36
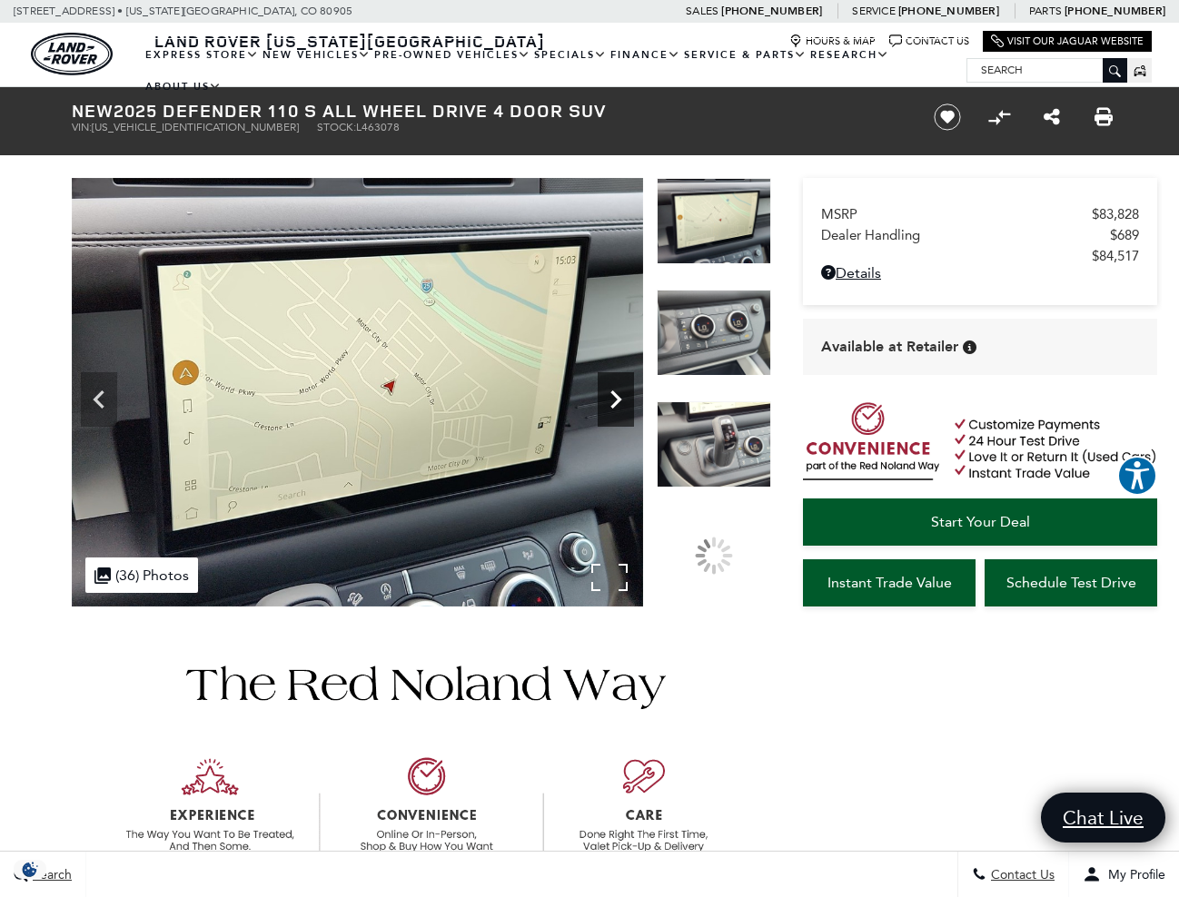
click at [627, 407] on icon "Next" at bounding box center [615, 399] width 36 height 36
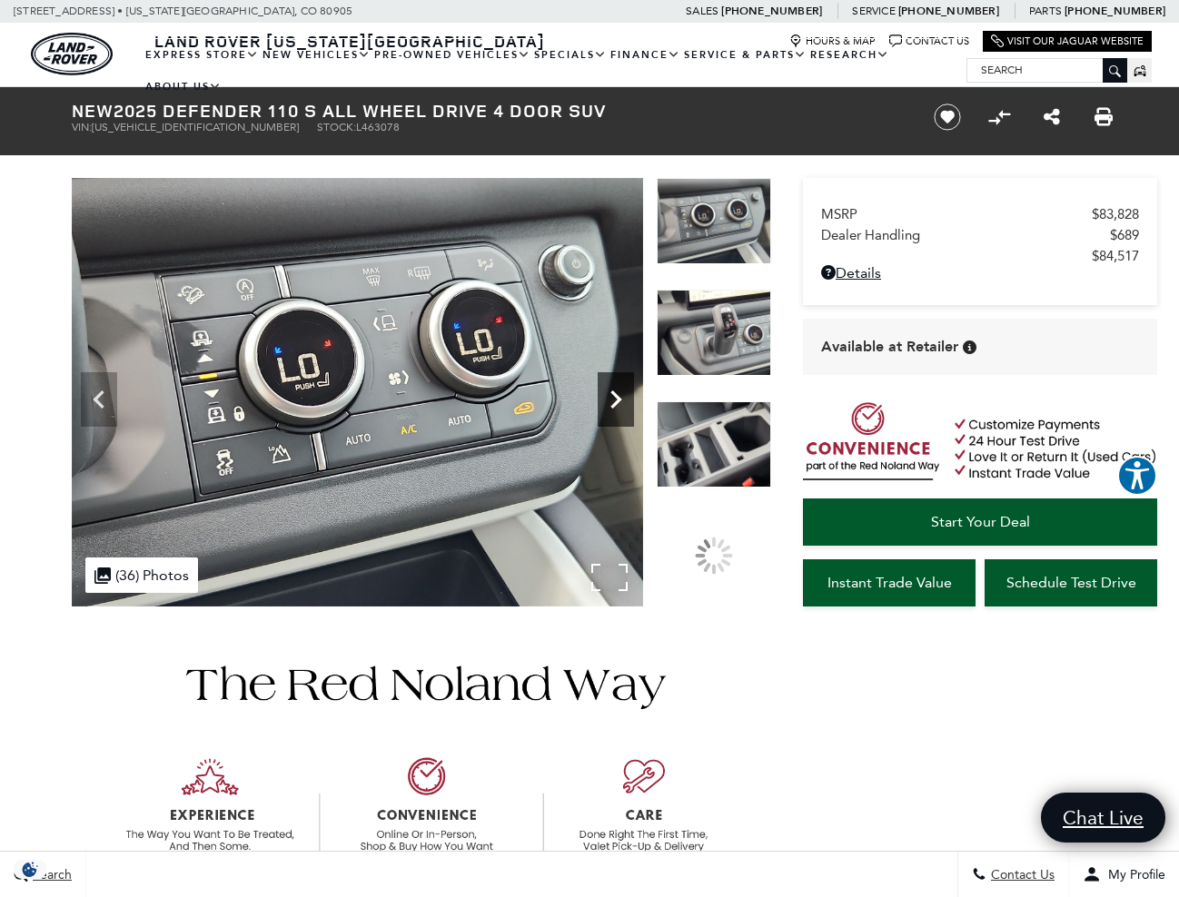
click at [627, 407] on icon "Next" at bounding box center [615, 399] width 36 height 36
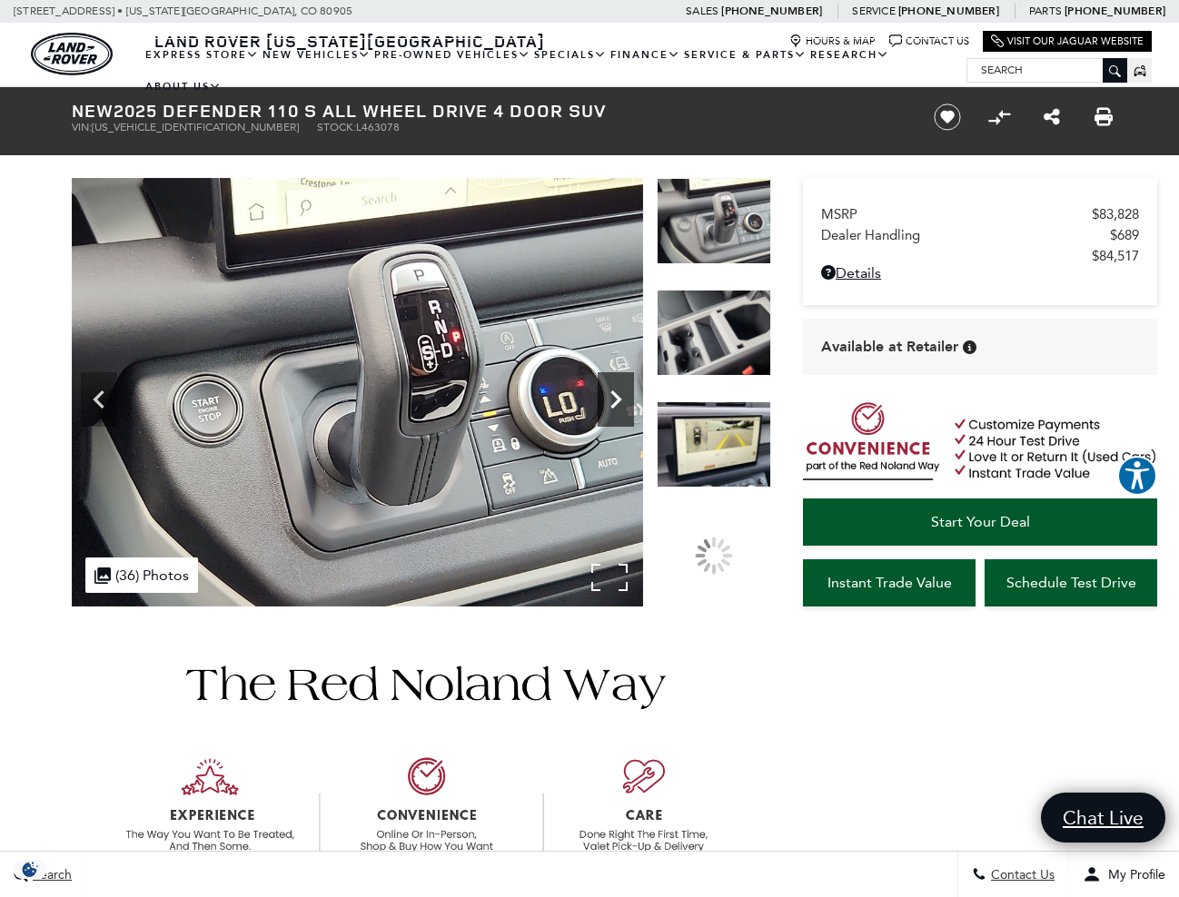
click at [627, 407] on icon "Next" at bounding box center [615, 399] width 36 height 36
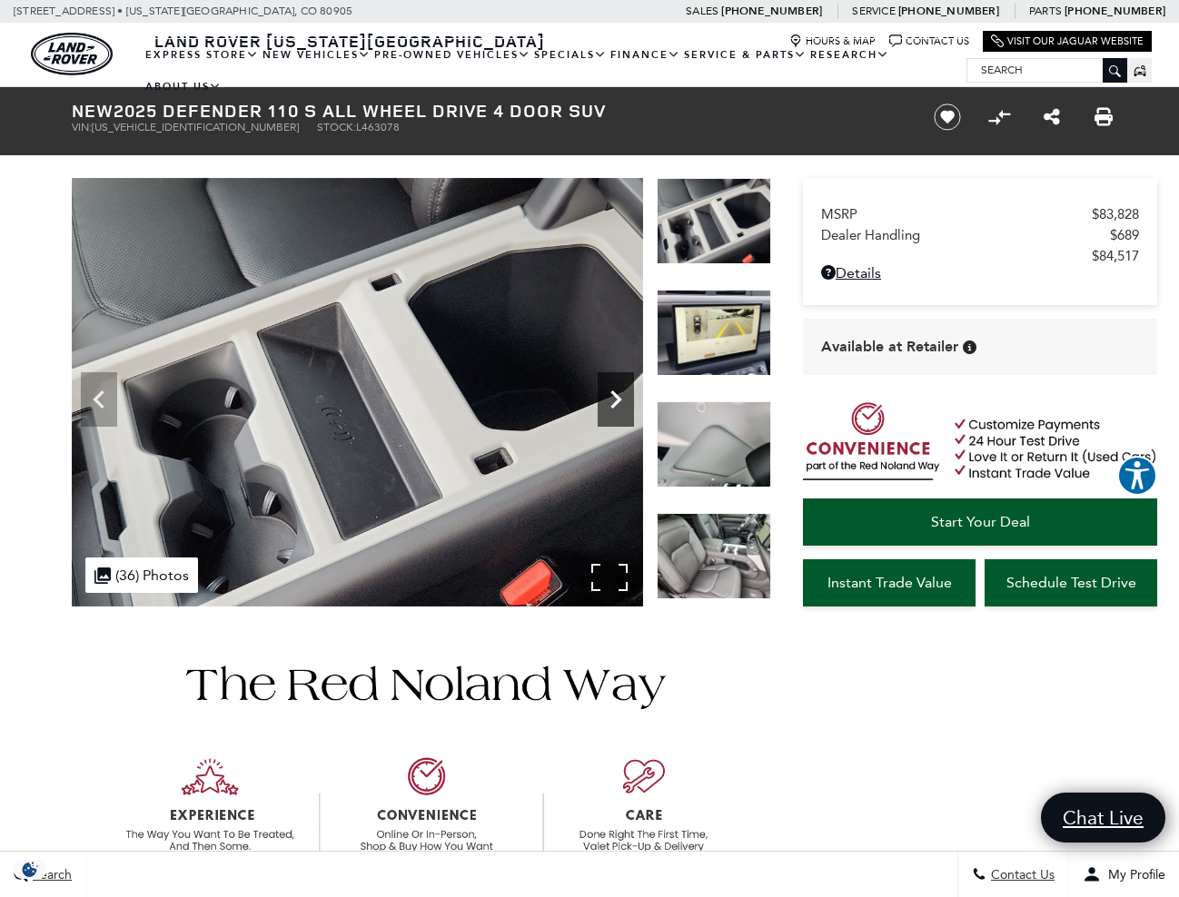
click at [627, 407] on icon "Next" at bounding box center [615, 399] width 36 height 36
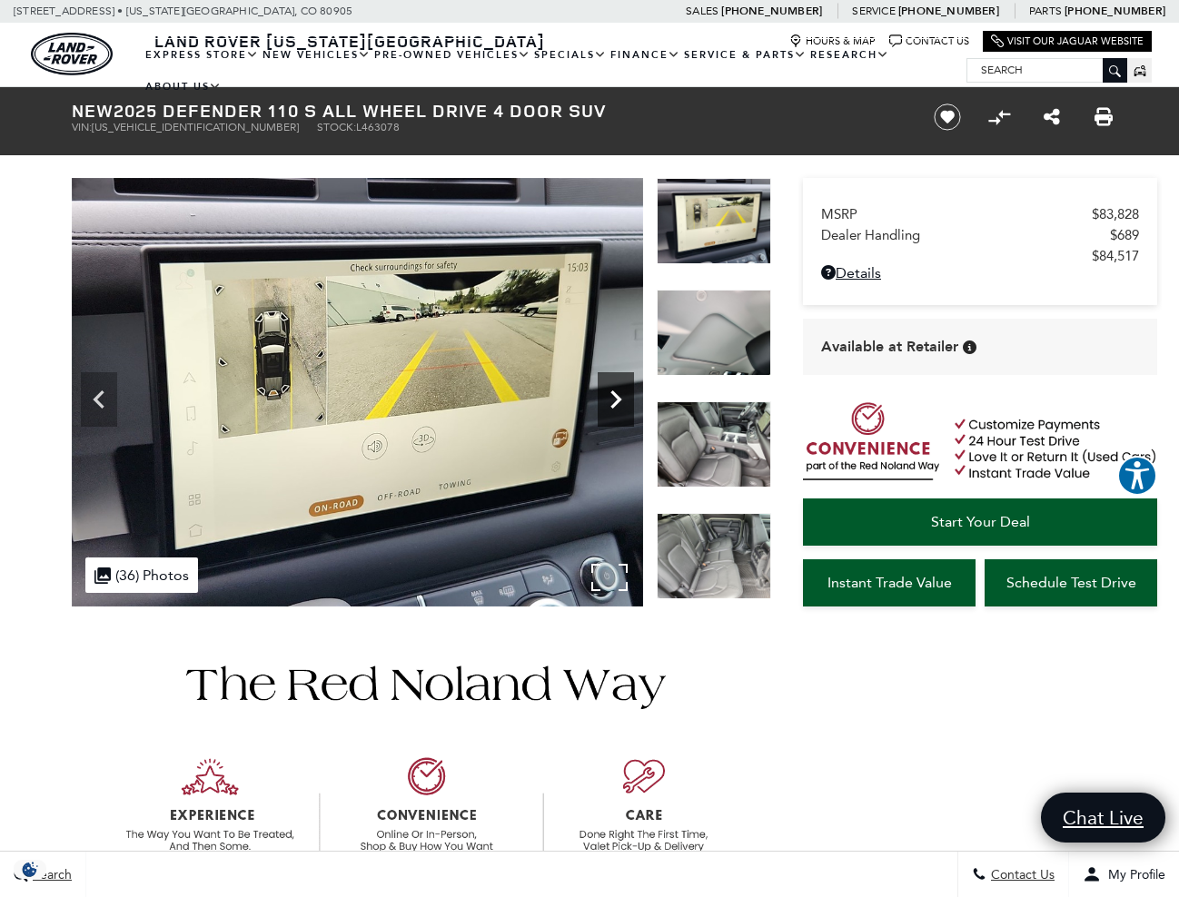
click at [627, 407] on icon "Next" at bounding box center [615, 399] width 36 height 36
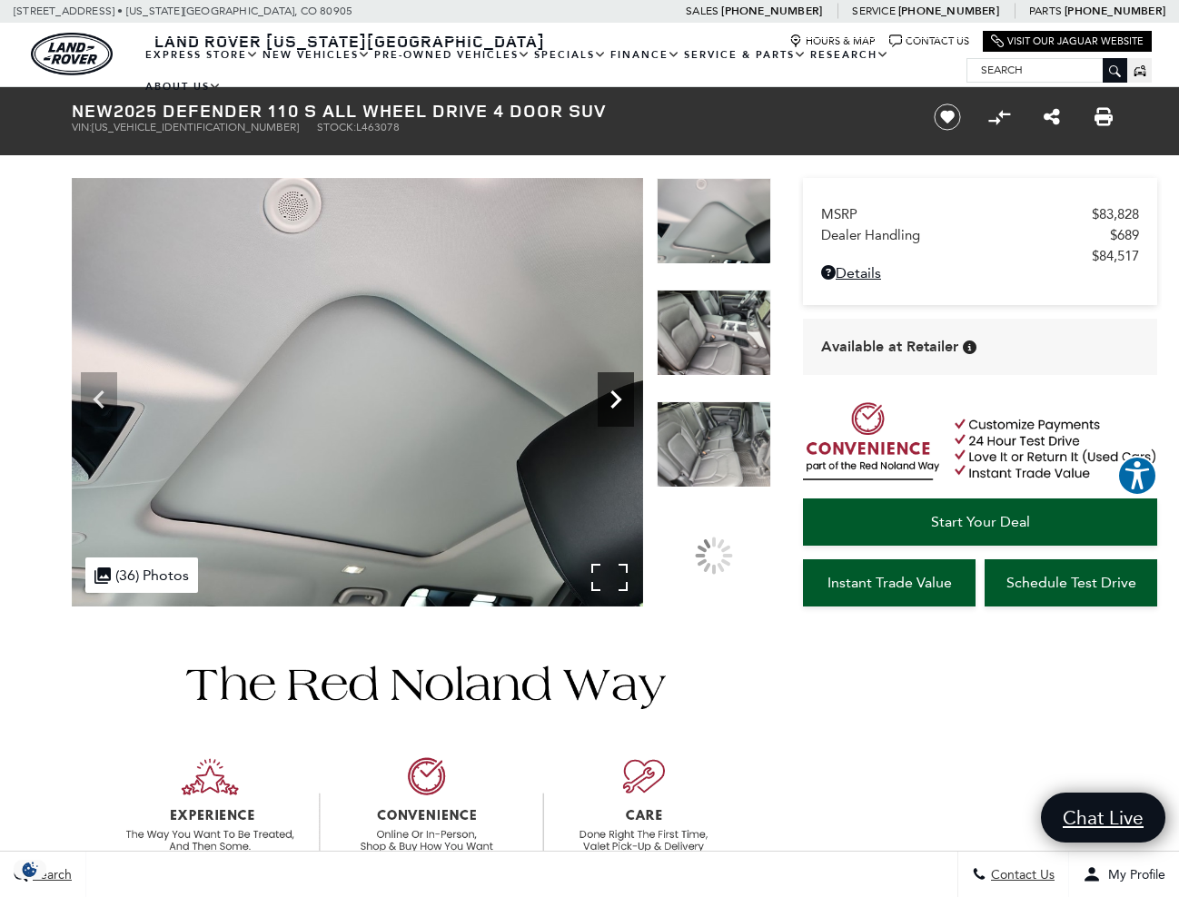
click at [627, 407] on icon "Next" at bounding box center [615, 399] width 36 height 36
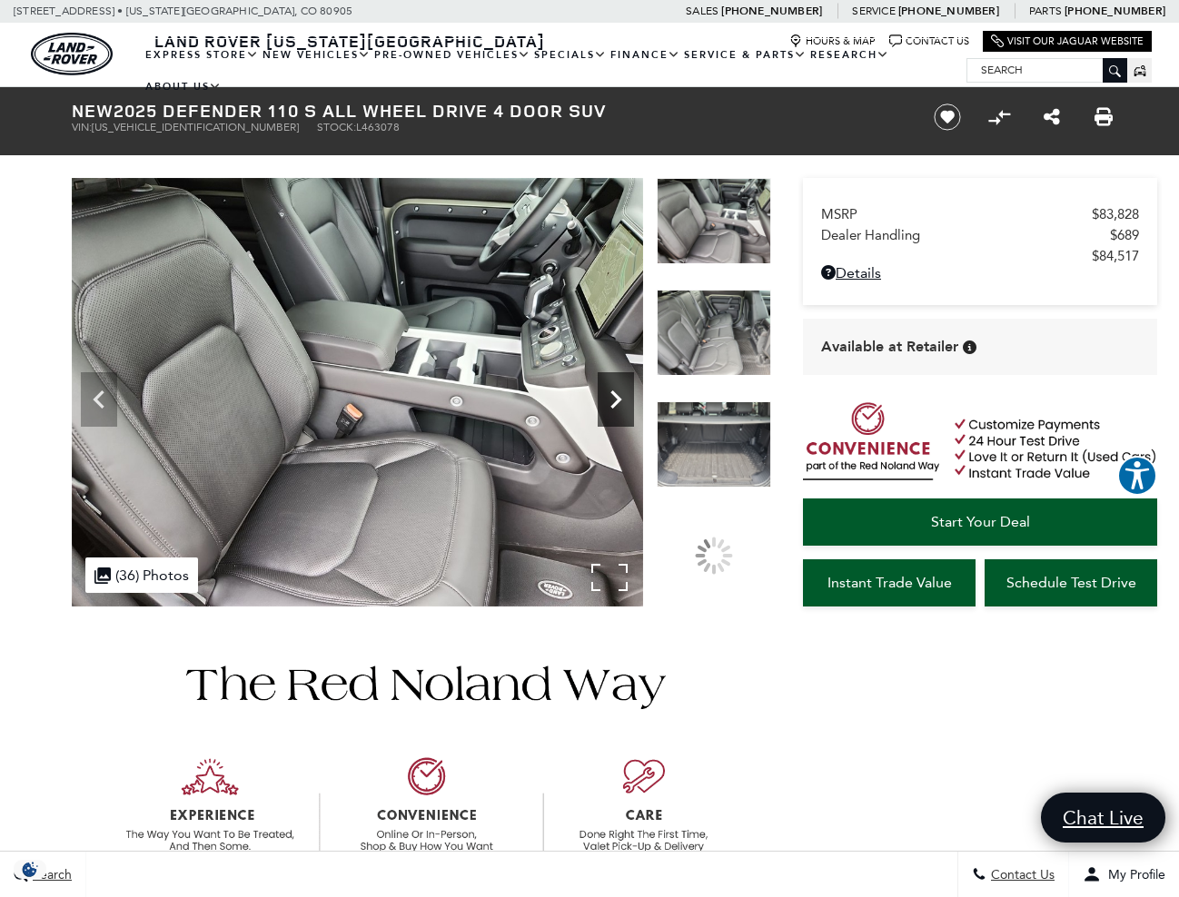
click at [627, 407] on icon "Next" at bounding box center [615, 399] width 36 height 36
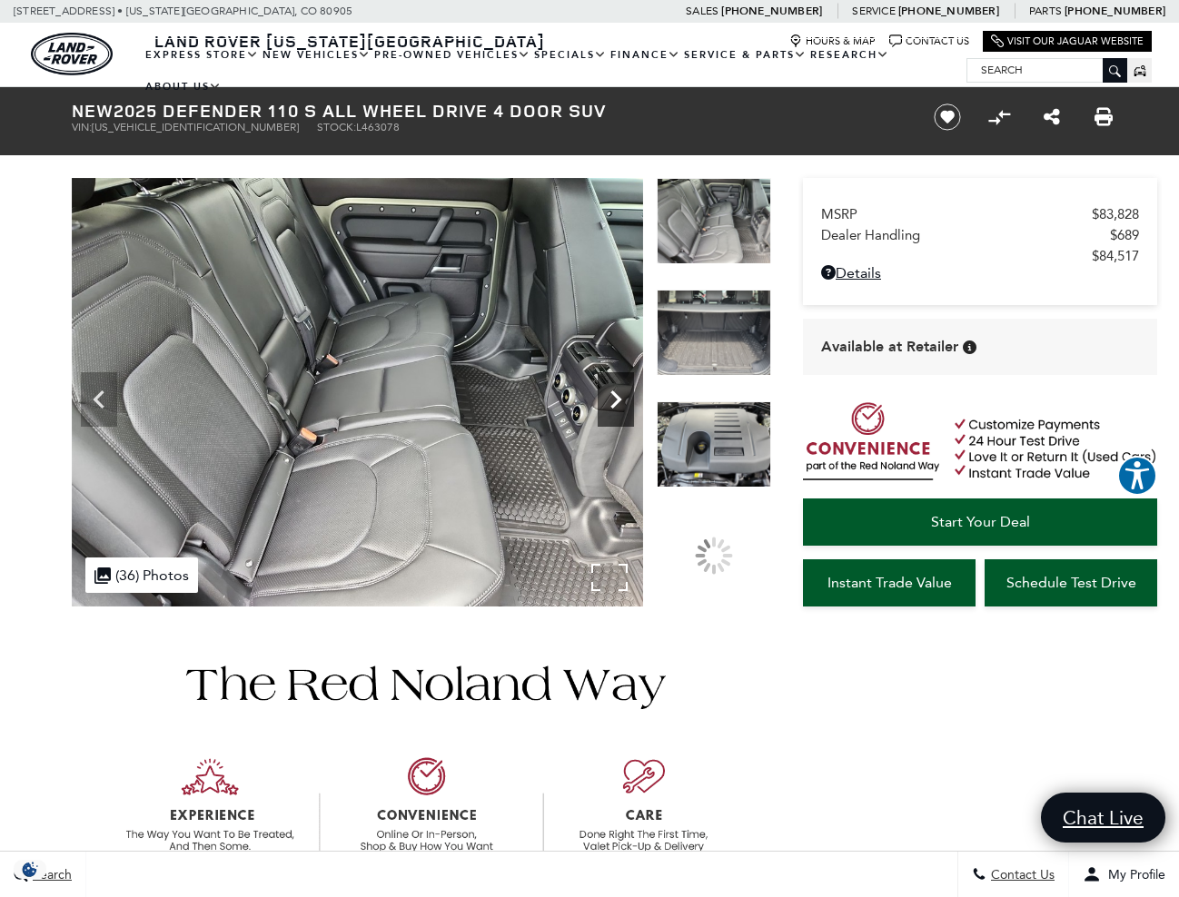
click at [627, 407] on icon "Next" at bounding box center [615, 399] width 36 height 36
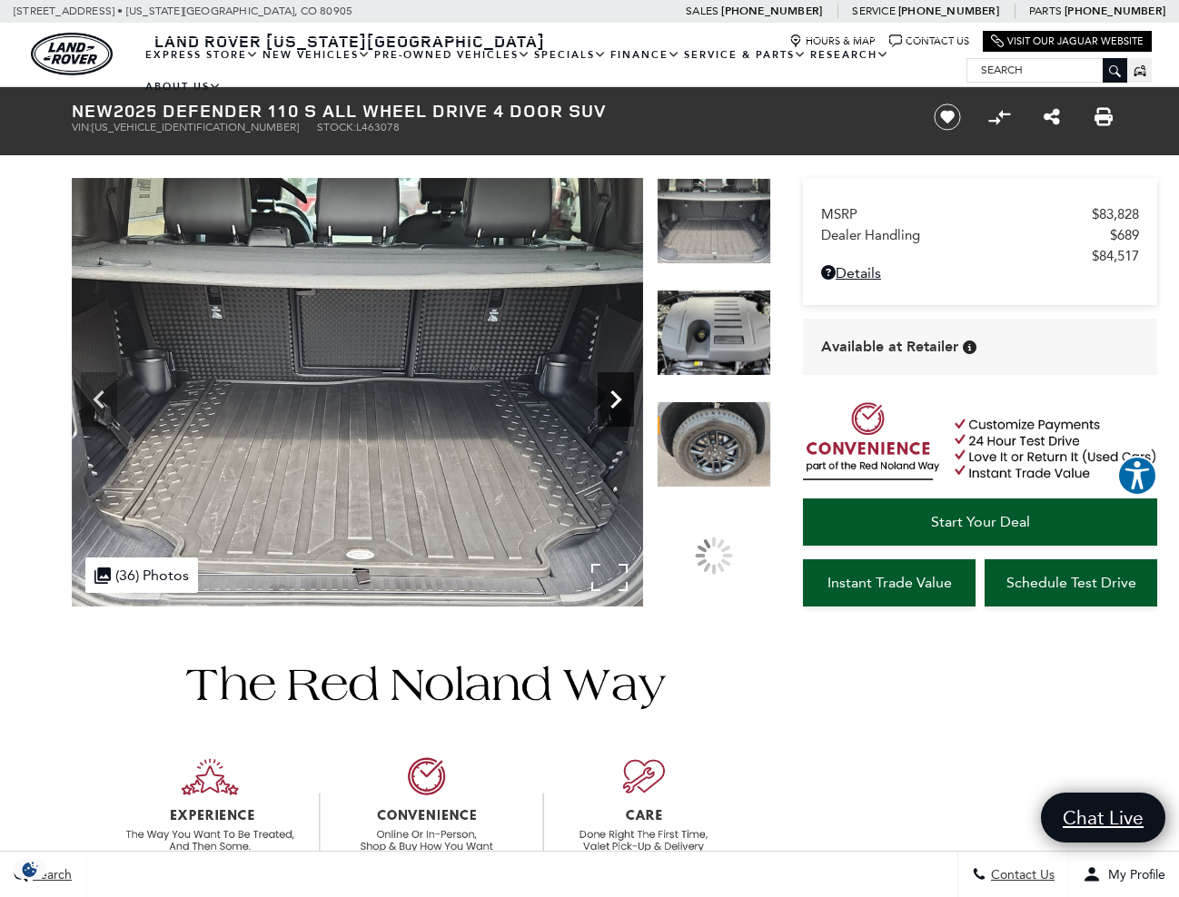
click at [627, 407] on icon "Next" at bounding box center [615, 399] width 36 height 36
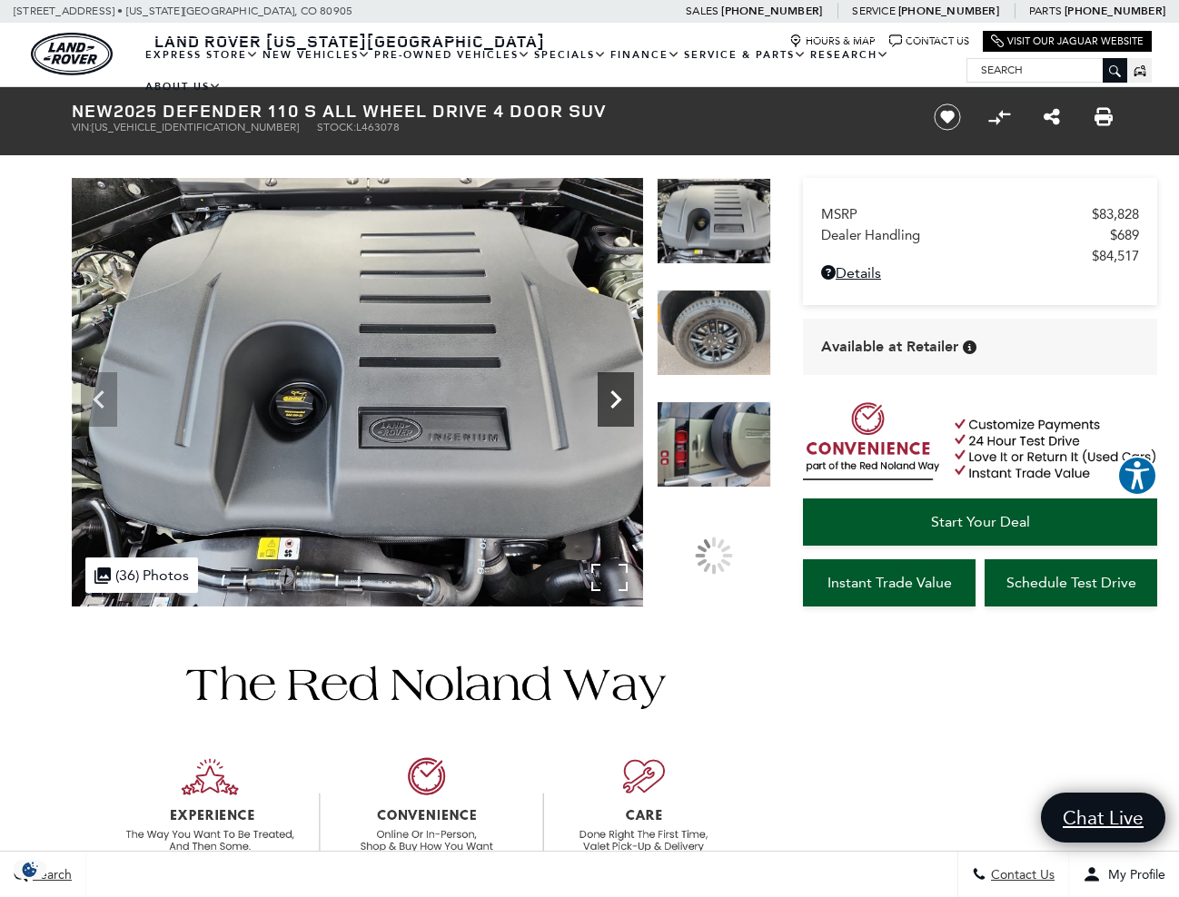
click at [627, 407] on icon "Next" at bounding box center [615, 399] width 36 height 36
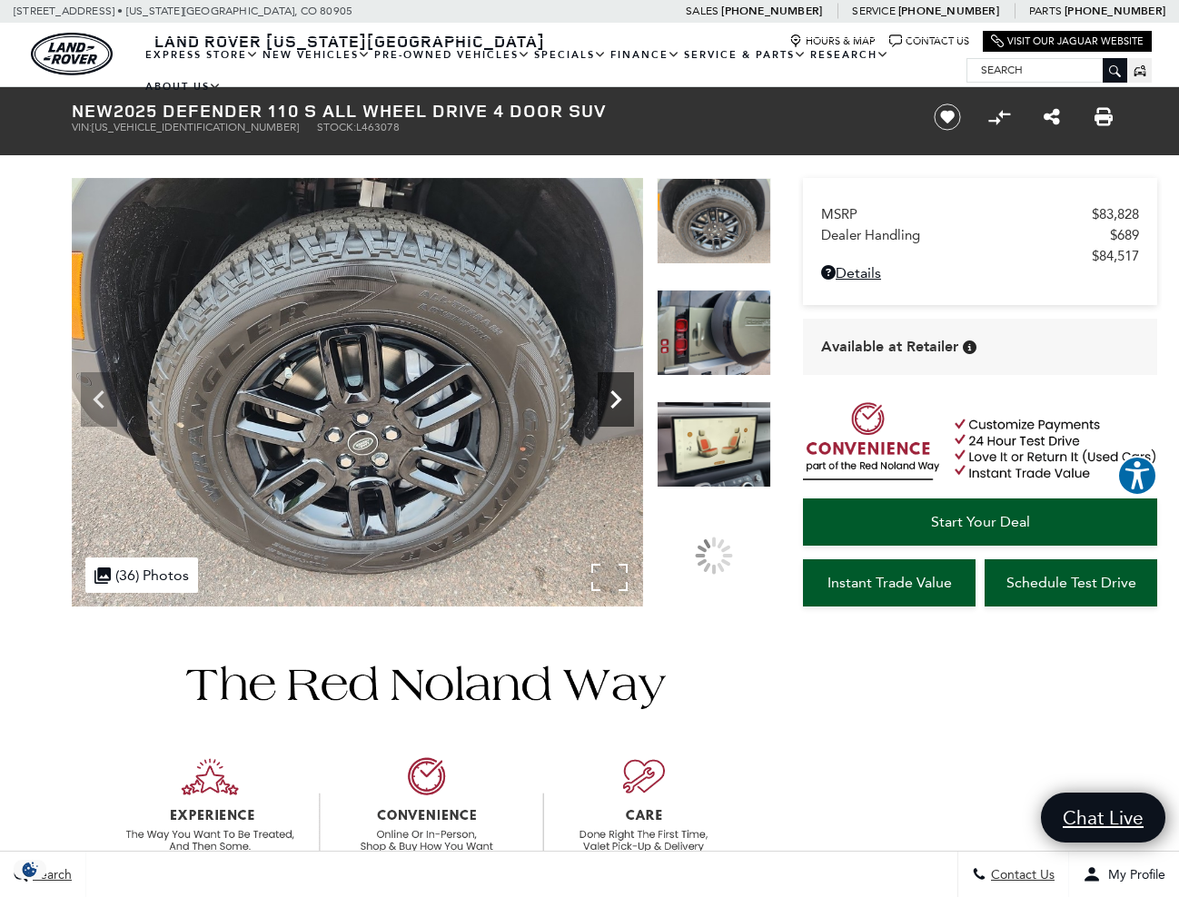
click at [627, 407] on icon "Next" at bounding box center [615, 399] width 36 height 36
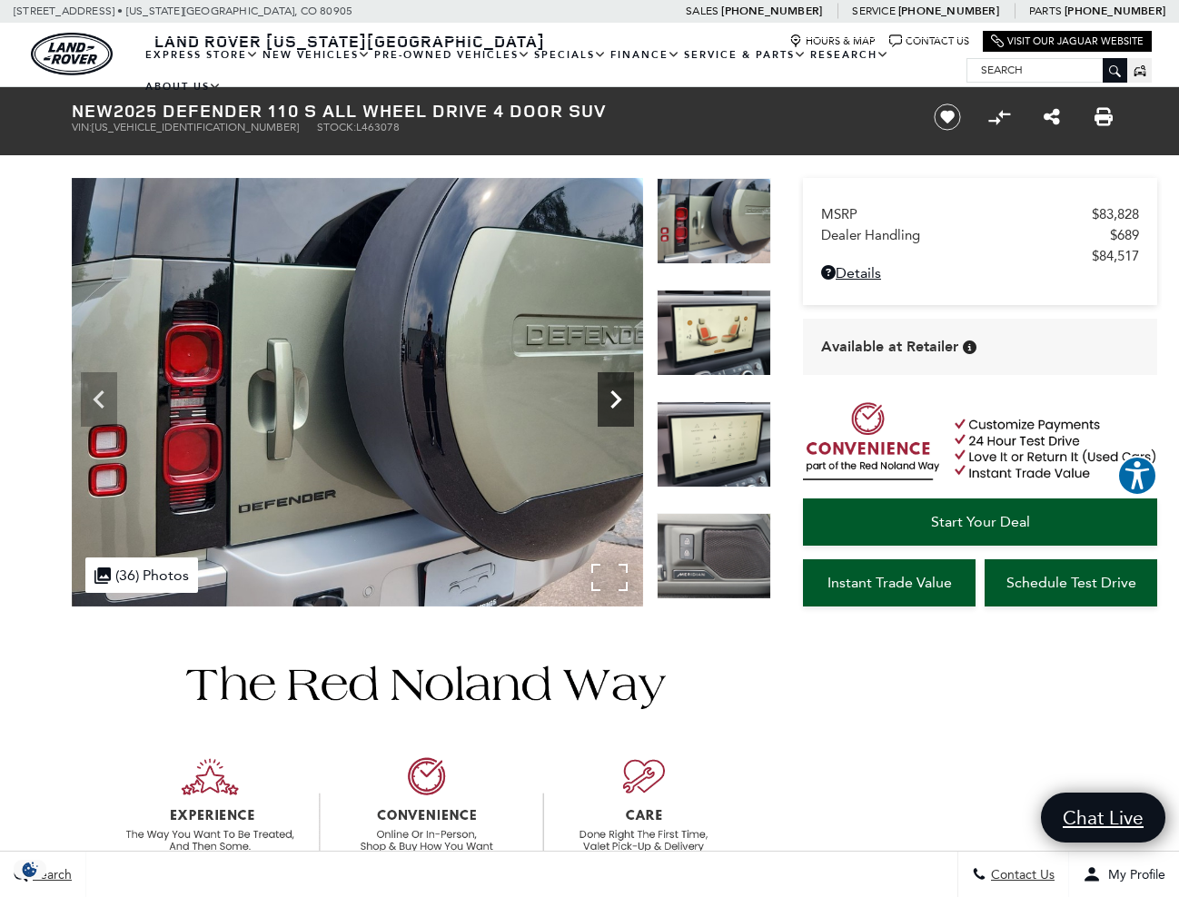
click at [627, 407] on icon "Next" at bounding box center [615, 399] width 36 height 36
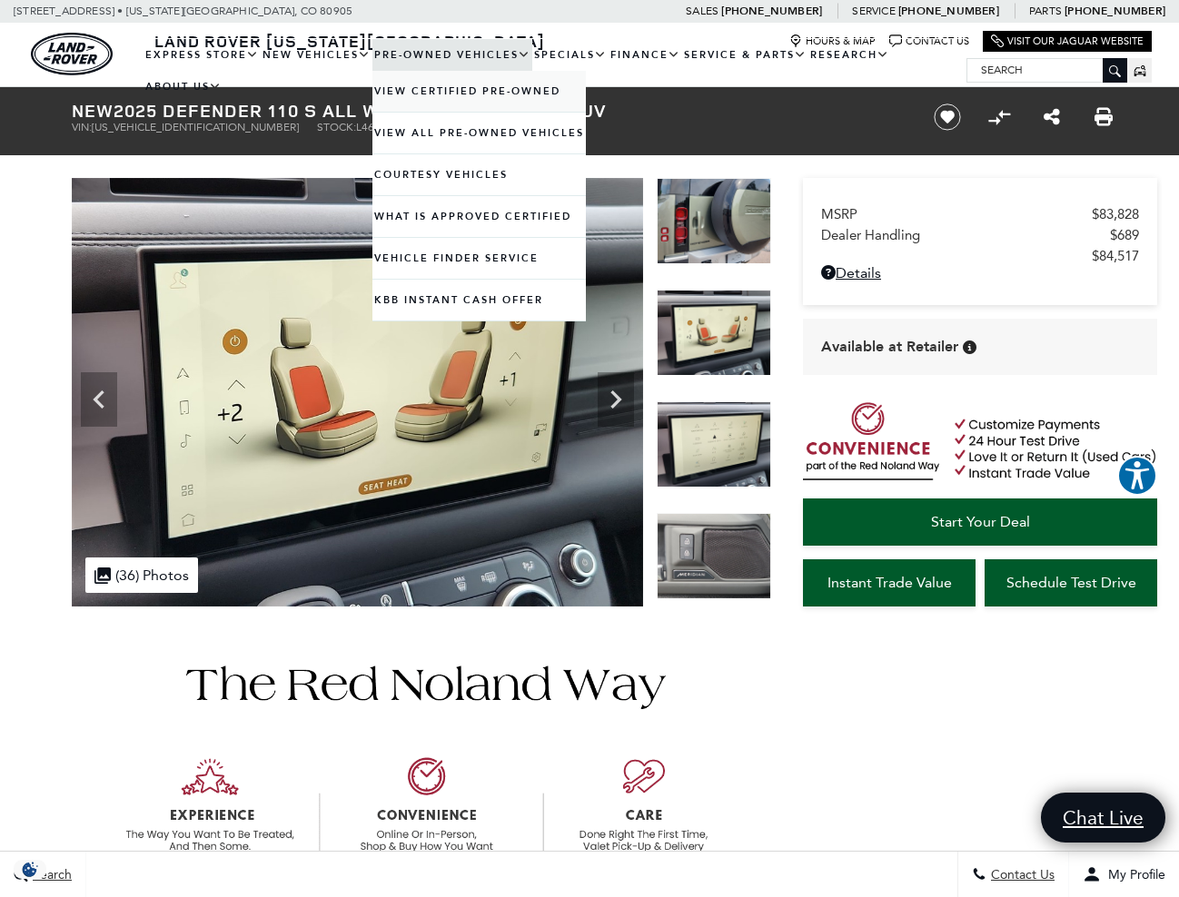
click at [443, 100] on link "View Certified Pre-Owned" at bounding box center [478, 91] width 213 height 41
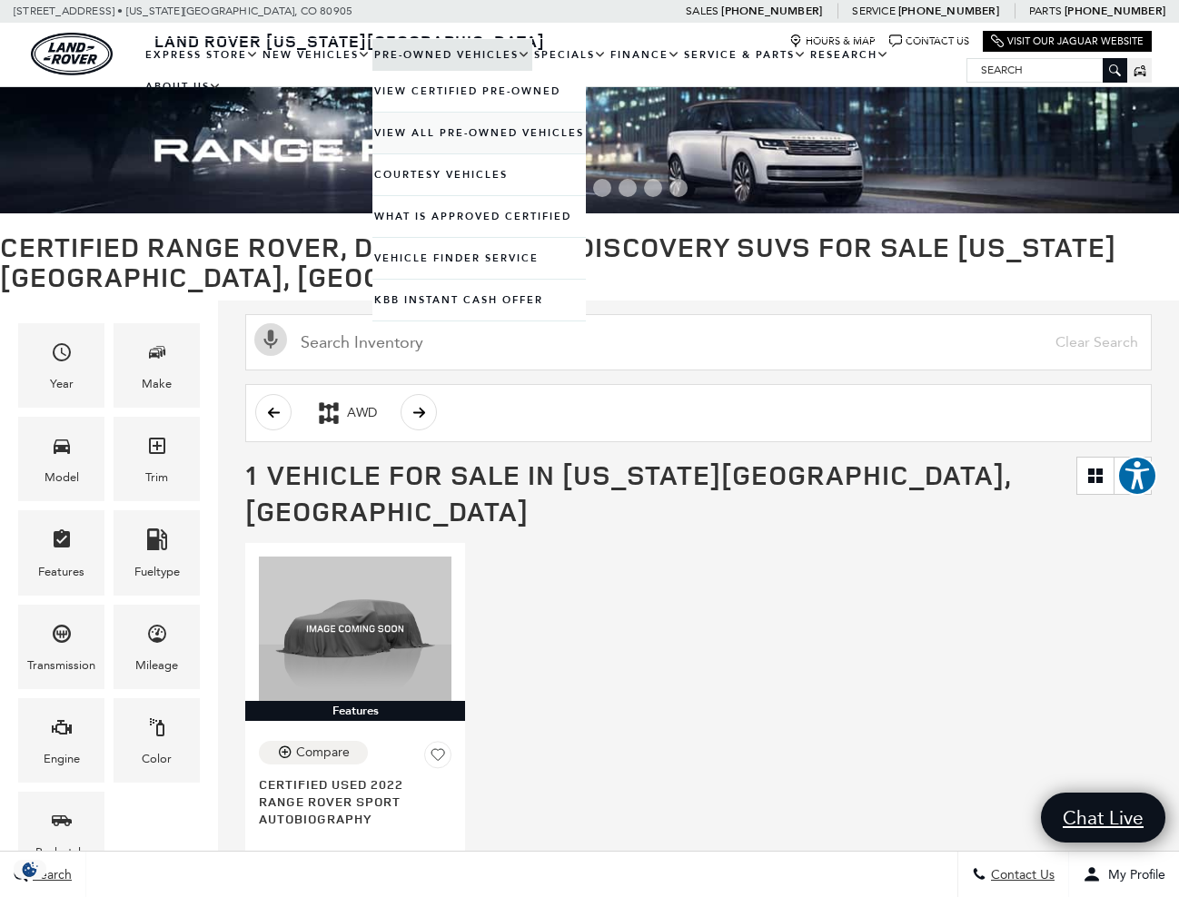
click at [416, 143] on link "View All Pre-Owned Vehicles" at bounding box center [478, 133] width 213 height 41
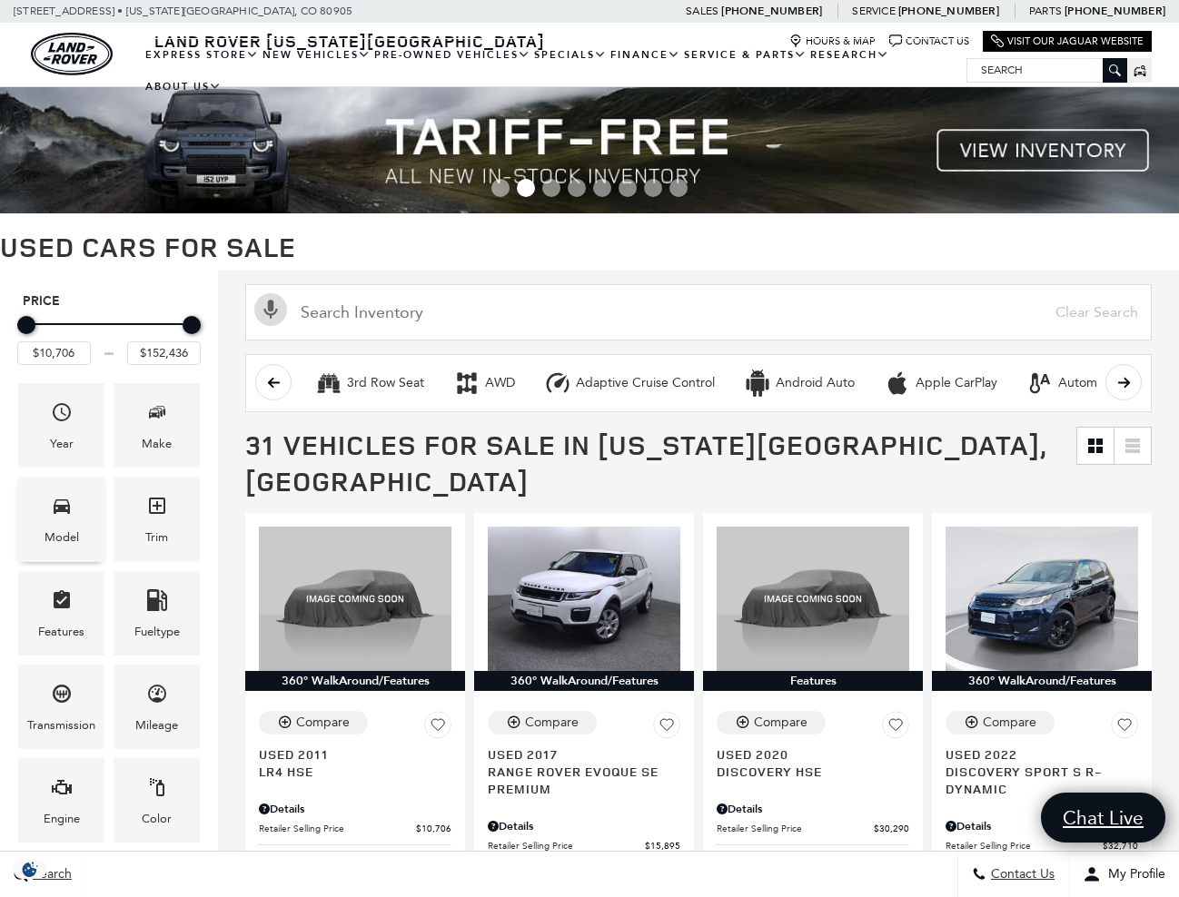
click at [77, 528] on div "Model" at bounding box center [61, 538] width 35 height 20
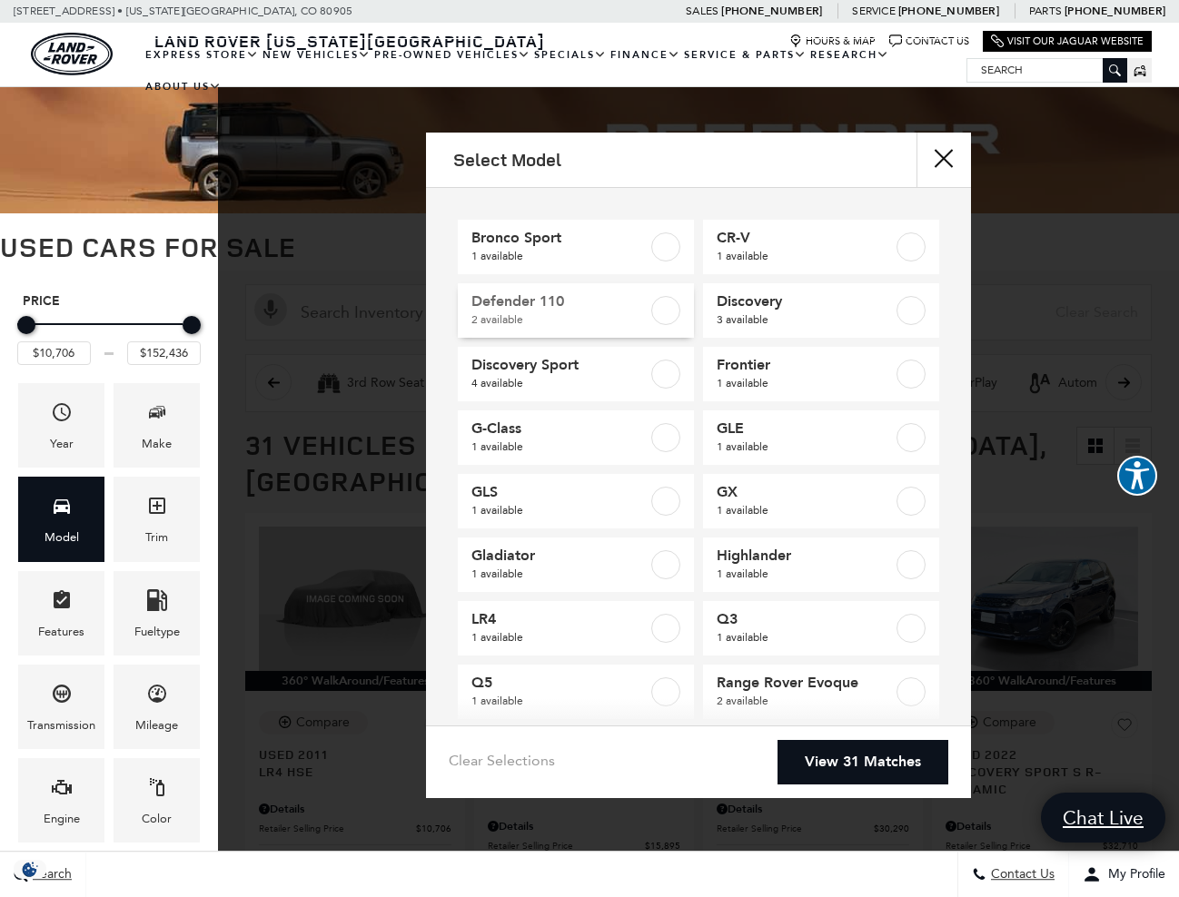
click at [670, 298] on label at bounding box center [665, 310] width 29 height 29
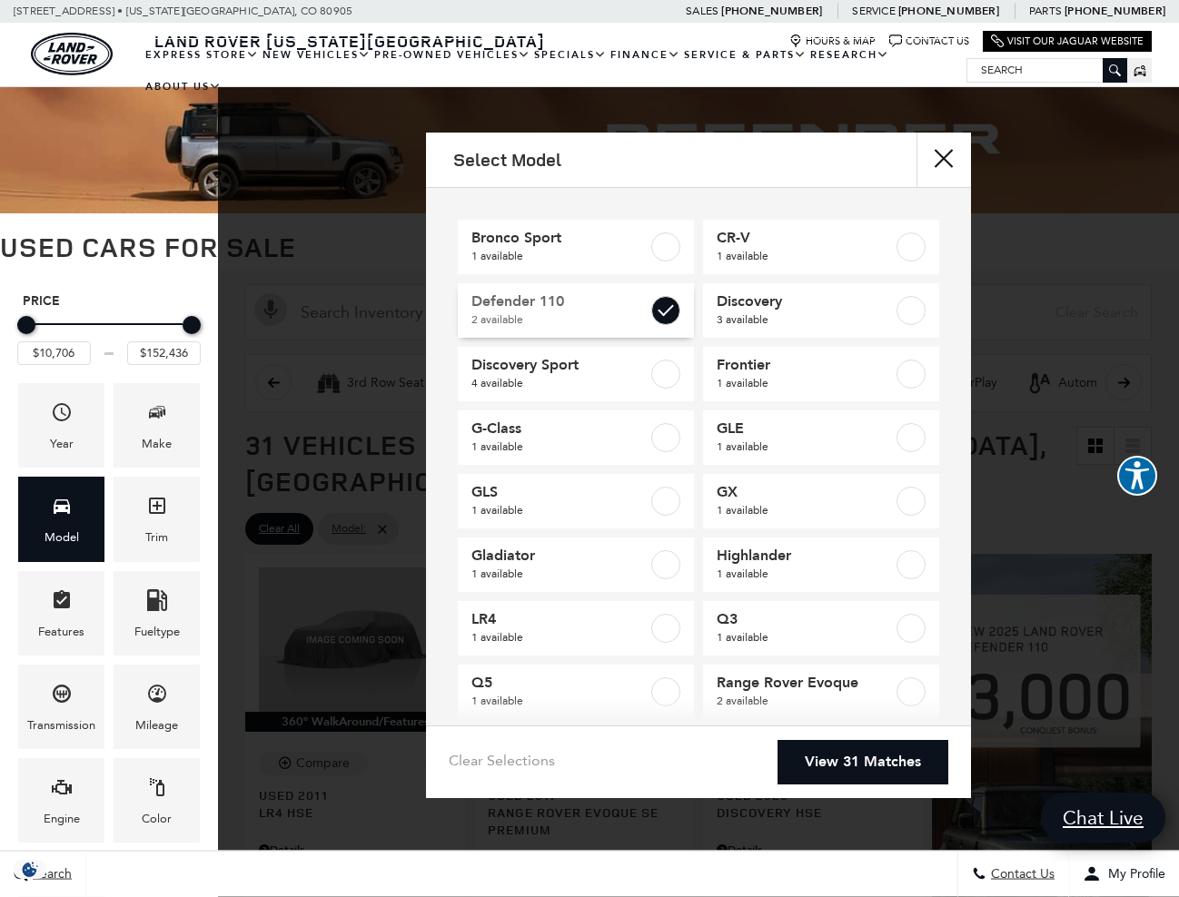
type input "$41,676"
type input "$58,835"
checkbox input "true"
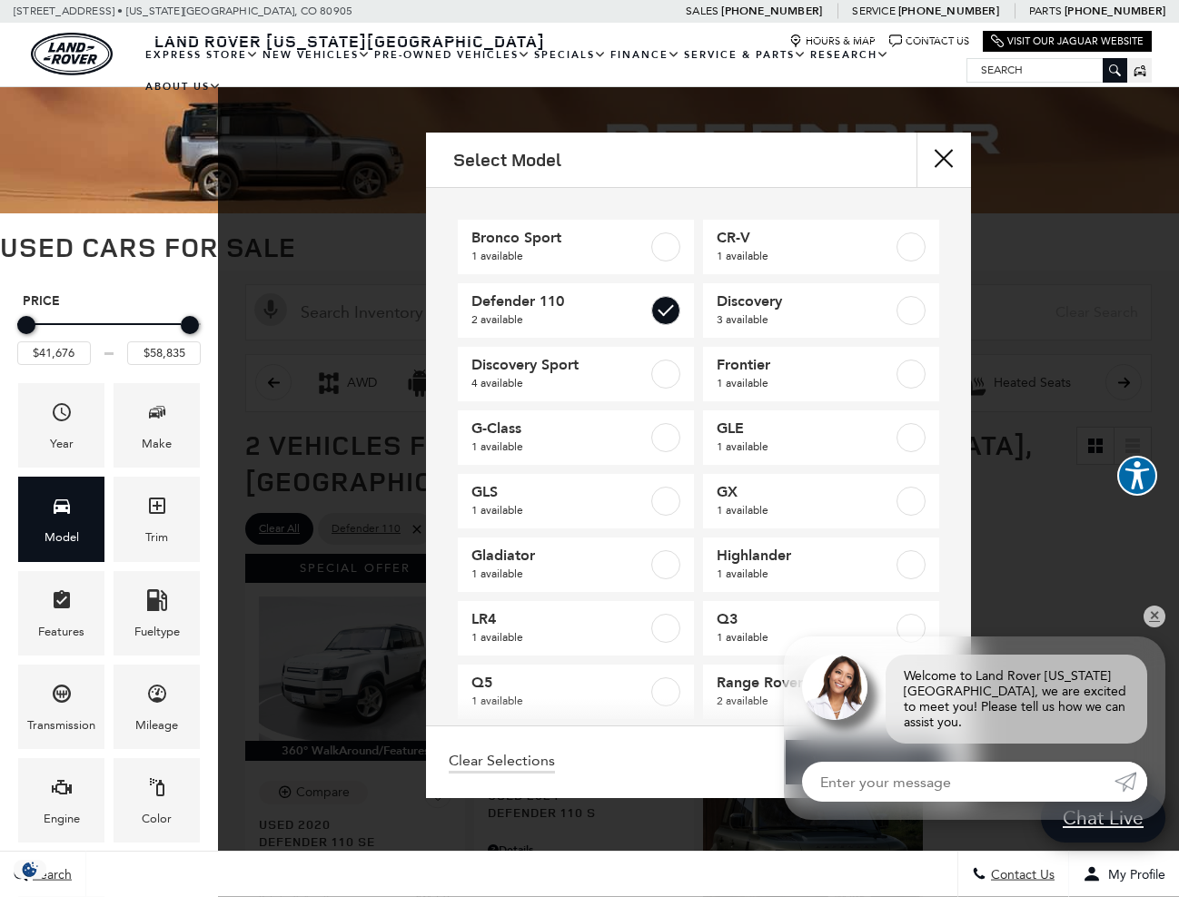
click at [863, 758] on link "View 2 Matches" at bounding box center [866, 762] width 163 height 44
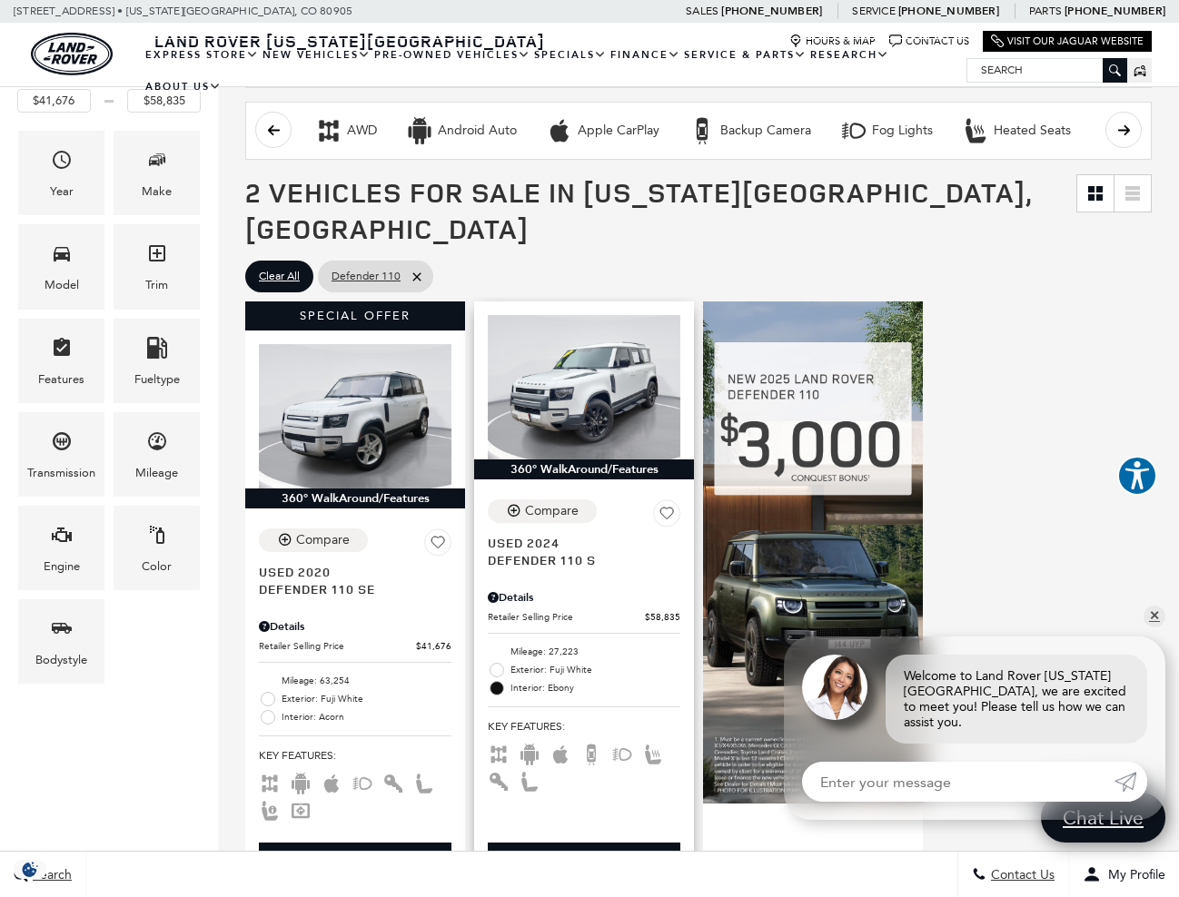
scroll to position [254, 0]
